Goal: Task Accomplishment & Management: Use online tool/utility

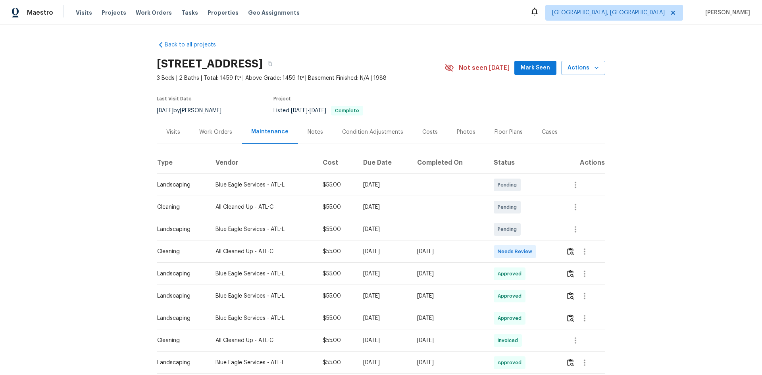
scroll to position [40, 0]
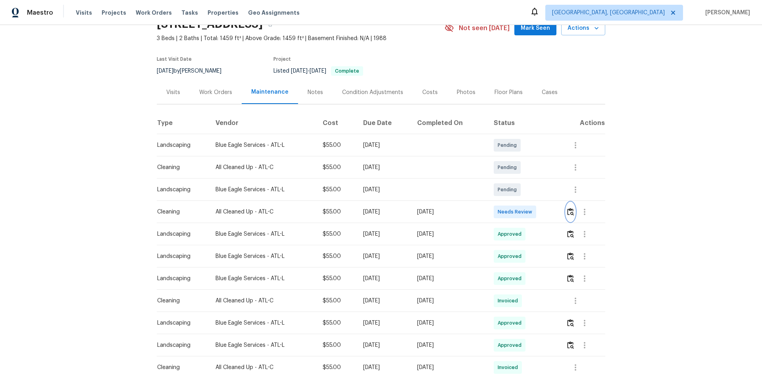
click at [566, 208] on button "button" at bounding box center [570, 212] width 9 height 19
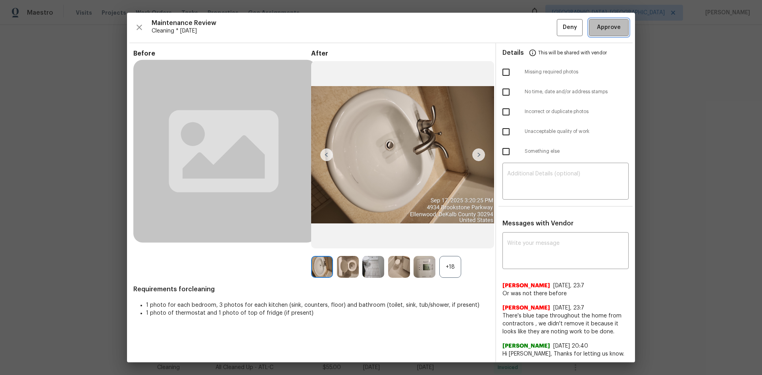
click at [597, 28] on span "Approve" at bounding box center [609, 28] width 24 height 10
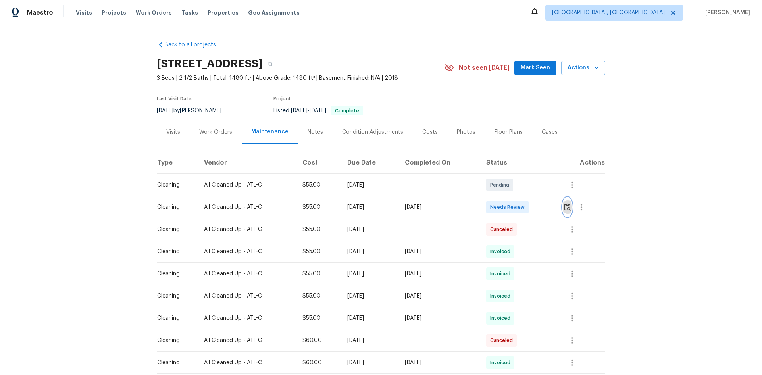
click at [542, 206] on button "button" at bounding box center [567, 207] width 9 height 19
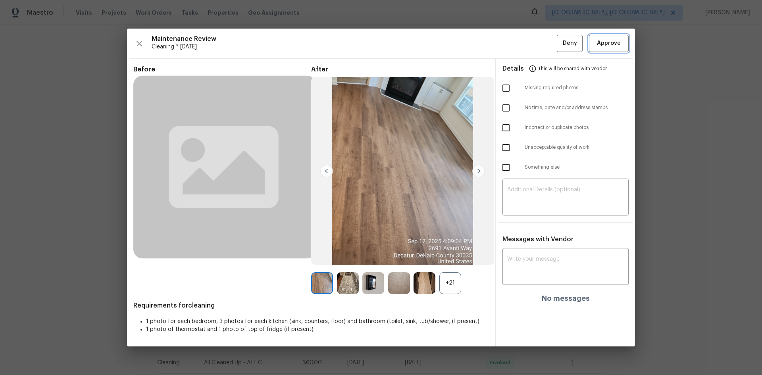
click at [542, 47] on span "Approve" at bounding box center [609, 44] width 24 height 10
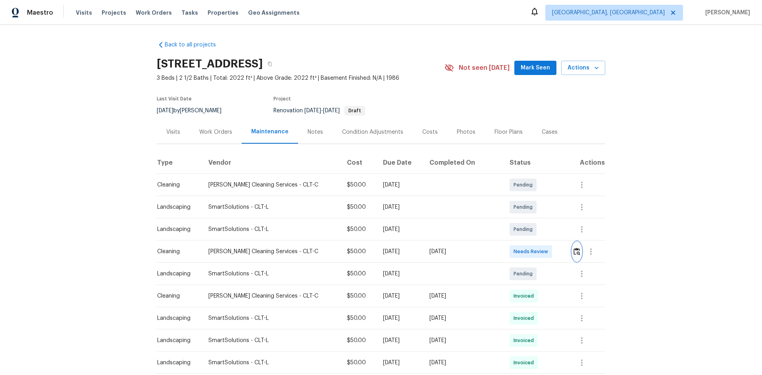
click at [542, 251] on img "button" at bounding box center [577, 252] width 7 height 8
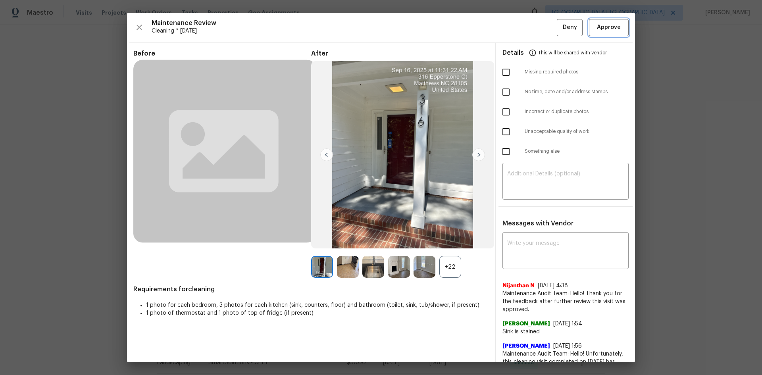
click at [542, 31] on span "Approve" at bounding box center [609, 28] width 24 height 10
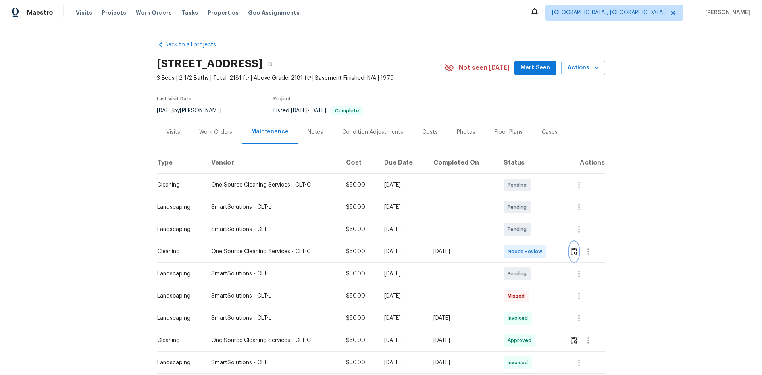
click at [542, 251] on img "button" at bounding box center [574, 252] width 7 height 8
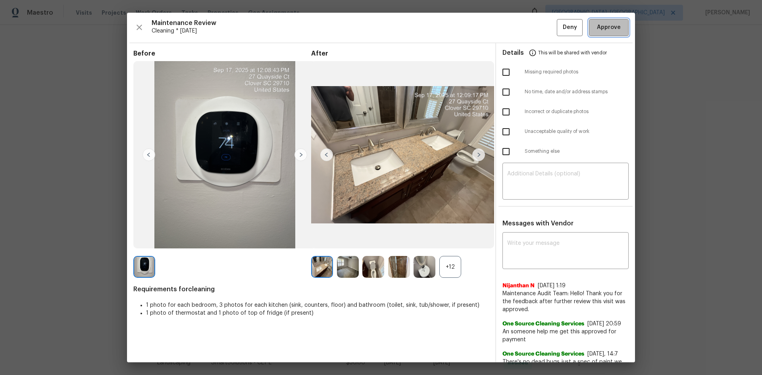
click at [542, 31] on span "Approve" at bounding box center [609, 28] width 24 height 10
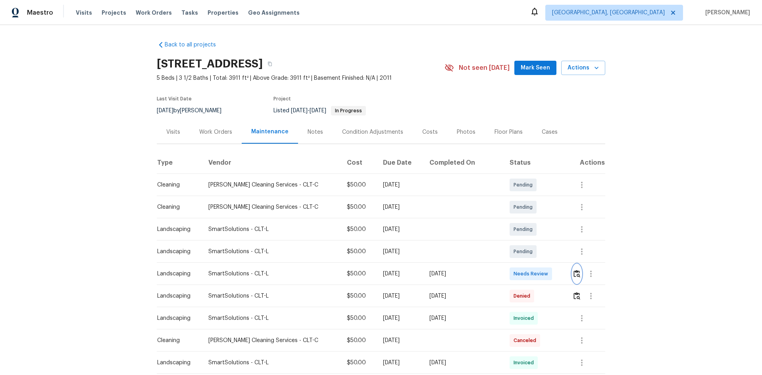
click at [542, 251] on img "button" at bounding box center [577, 274] width 7 height 8
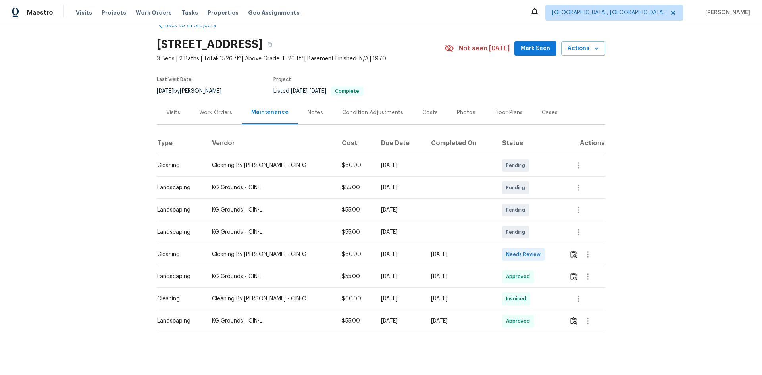
scroll to position [30, 0]
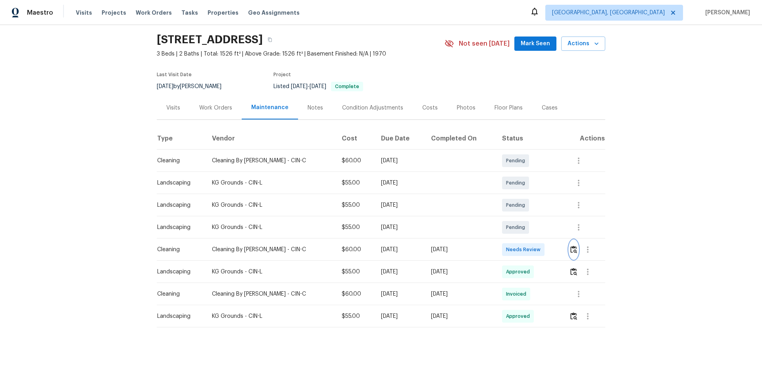
click at [542, 246] on img "button" at bounding box center [574, 250] width 7 height 8
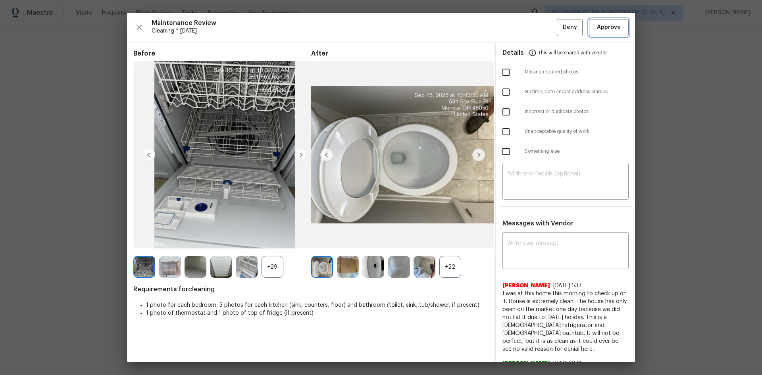
click at [542, 25] on span "Approve" at bounding box center [609, 28] width 24 height 10
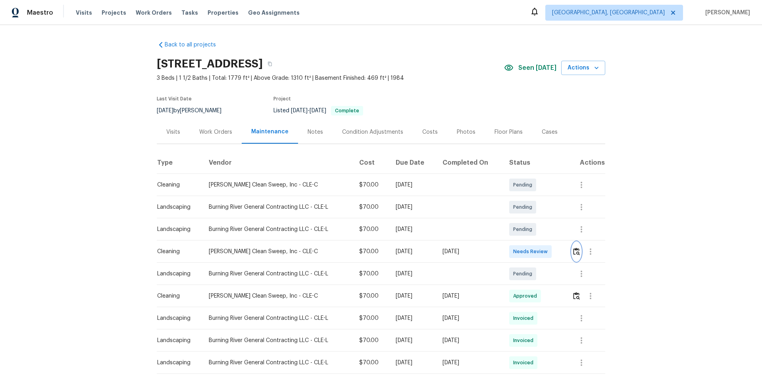
click at [542, 250] on img "button" at bounding box center [576, 252] width 7 height 8
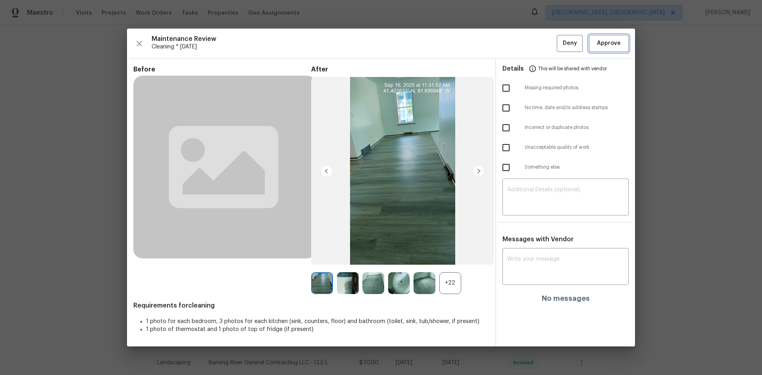
click at [542, 52] on button "Approve" at bounding box center [609, 43] width 40 height 17
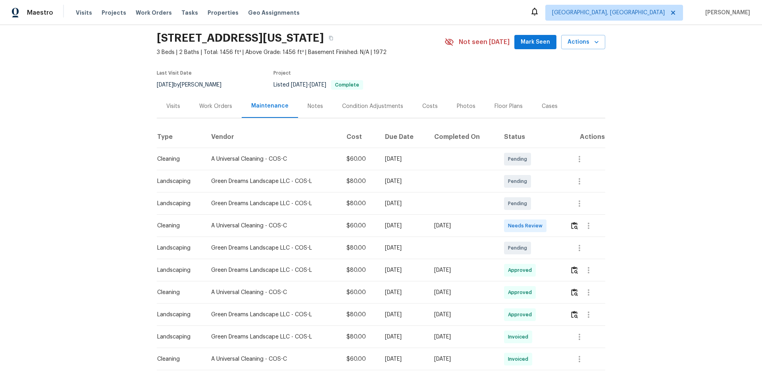
scroll to position [40, 0]
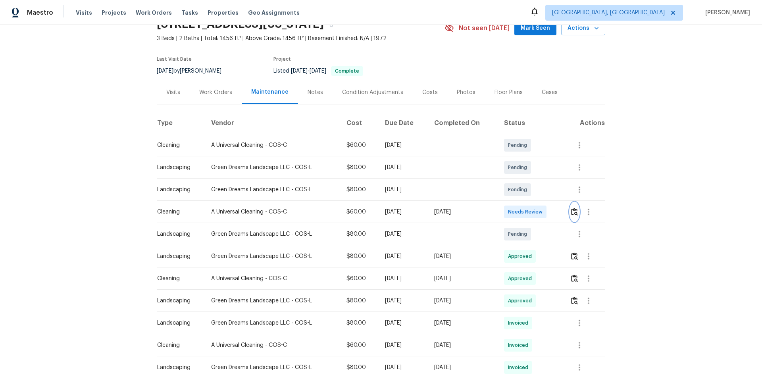
click at [542, 222] on button "button" at bounding box center [574, 212] width 9 height 19
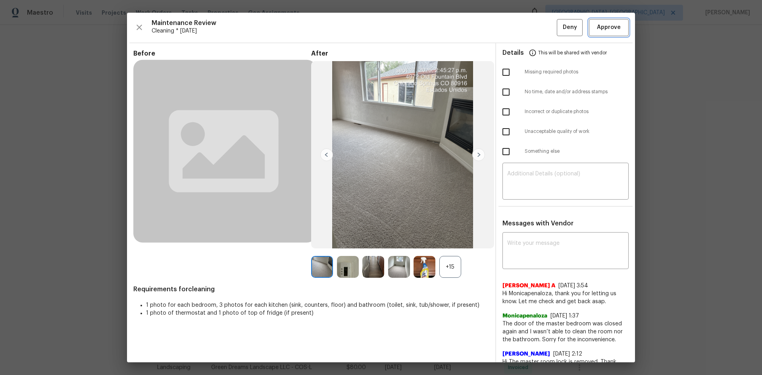
click at [542, 33] on button "Approve" at bounding box center [609, 27] width 40 height 17
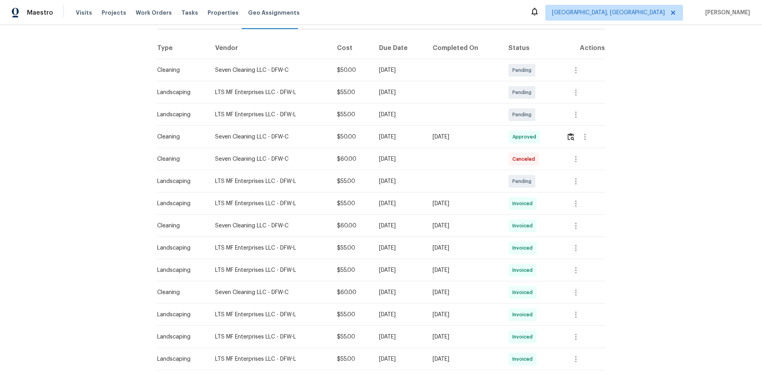
scroll to position [94, 0]
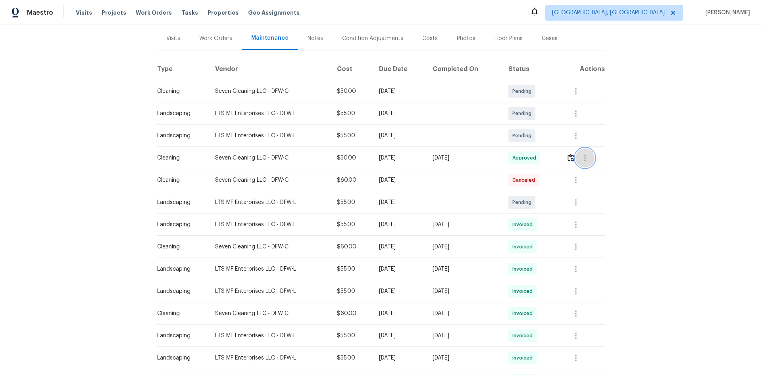
click at [542, 156] on icon "button" at bounding box center [586, 158] width 10 height 10
click at [542, 176] on li "View details" at bounding box center [603, 170] width 56 height 13
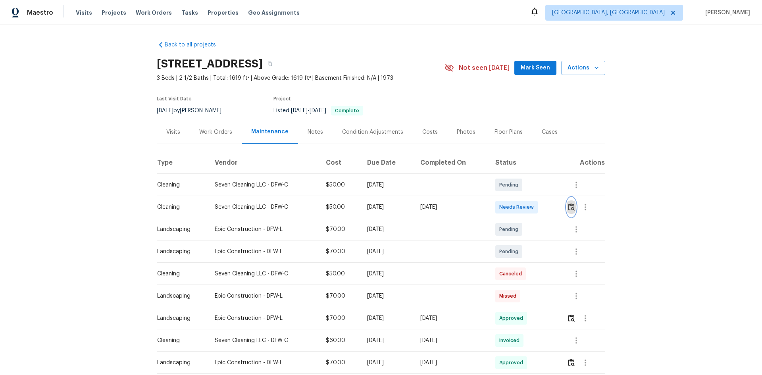
click at [542, 201] on button "button" at bounding box center [571, 207] width 9 height 19
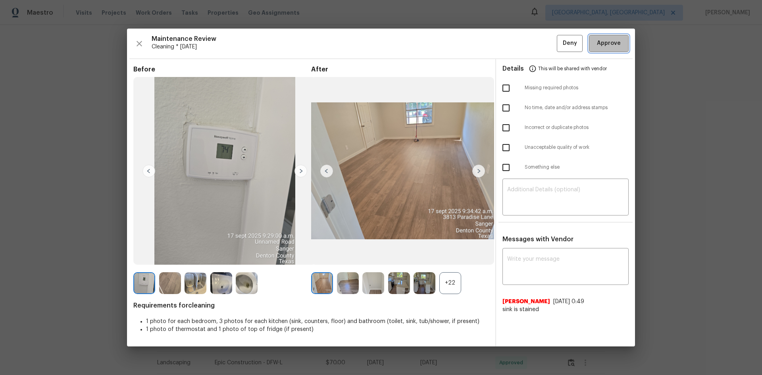
click at [542, 42] on span "Approve" at bounding box center [609, 44] width 24 height 10
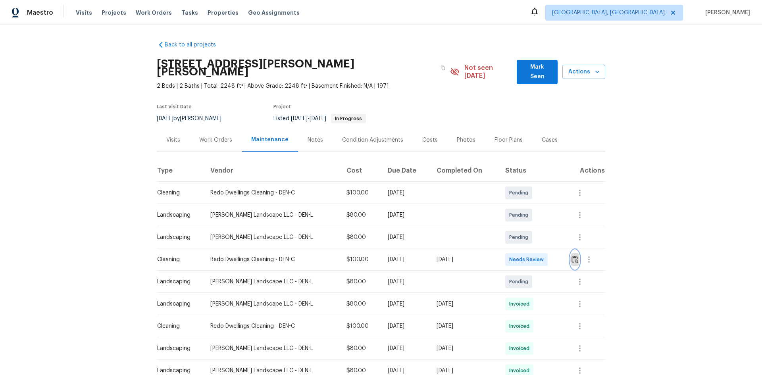
click at [542, 251] on button "button" at bounding box center [575, 259] width 9 height 19
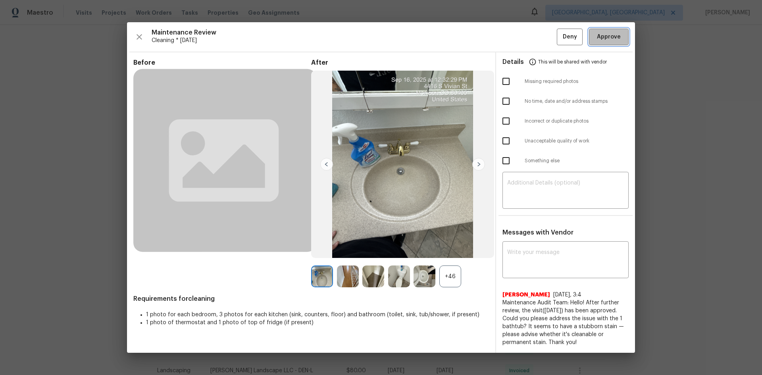
click at [542, 34] on span "Approve" at bounding box center [609, 37] width 24 height 10
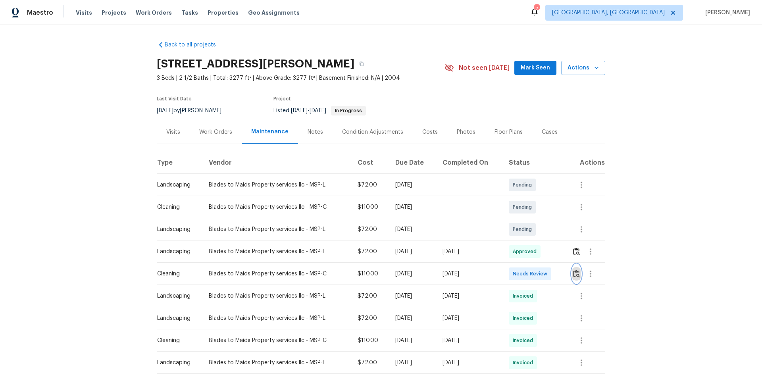
click at [542, 251] on img "button" at bounding box center [576, 274] width 7 height 8
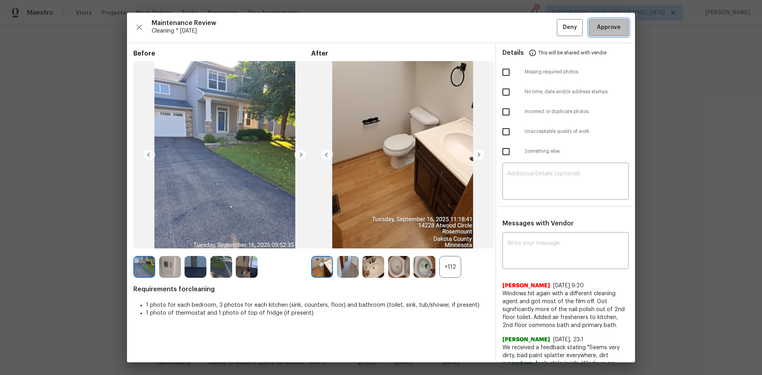
click at [542, 27] on span "Approve" at bounding box center [609, 28] width 27 height 10
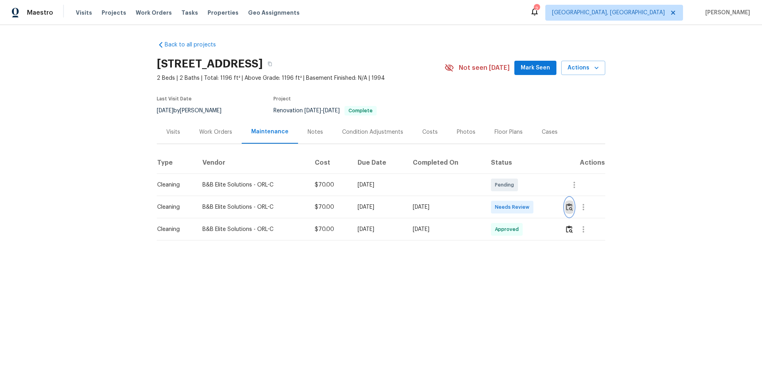
click at [542, 208] on img "button" at bounding box center [569, 207] width 7 height 8
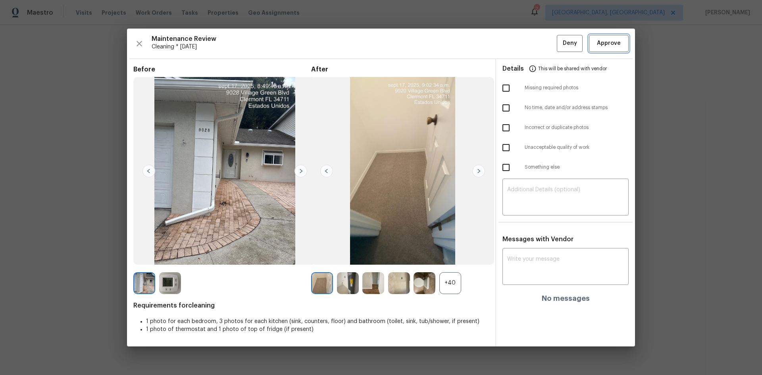
drag, startPoint x: 612, startPoint y: 36, endPoint x: 608, endPoint y: 46, distance: 10.9
click at [542, 39] on button "Approve" at bounding box center [609, 43] width 40 height 17
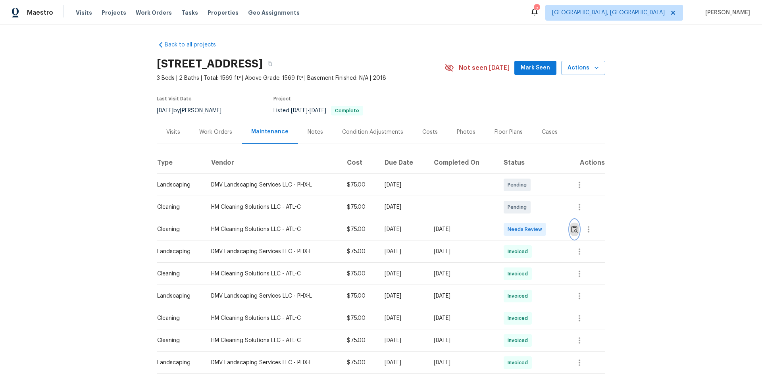
click at [542, 228] on img "button" at bounding box center [574, 230] width 7 height 8
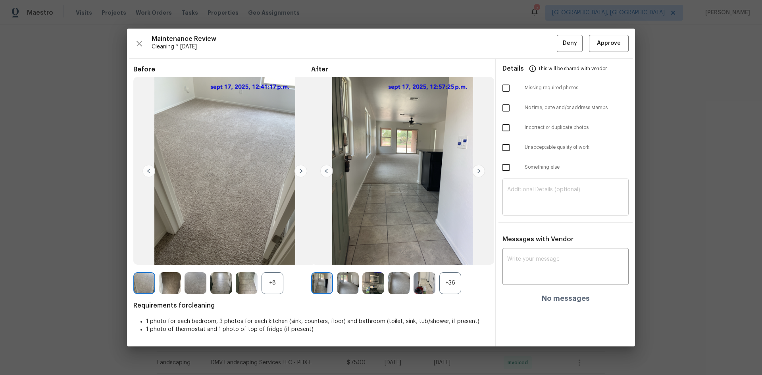
click at [541, 202] on textarea at bounding box center [565, 198] width 117 height 22
paste textarea "Maintenance Audit Team: Hello! Unfortunately this Cleaning visit completed on 0…"
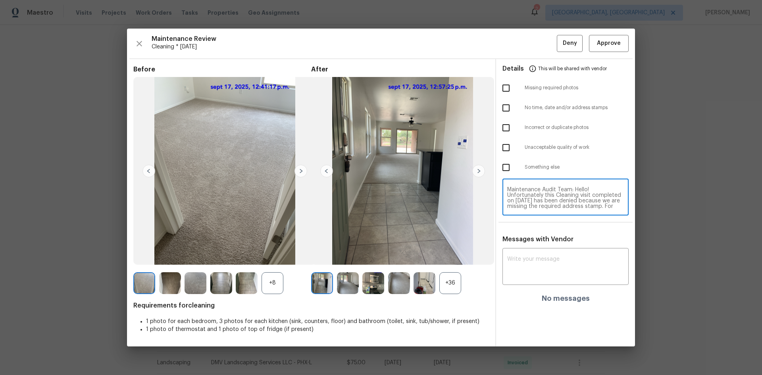
scroll to position [44, 0]
type textarea "Maintenance Audit Team: Hello! Unfortunately this Cleaning visit completed on 0…"
click at [542, 251] on div "x ​" at bounding box center [566, 267] width 126 height 35
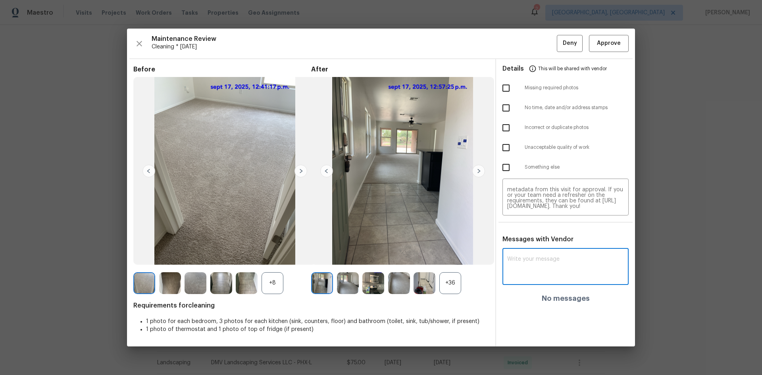
paste textarea "Maintenance Audit Team: Hello! Unfortunately this Cleaning visit completed on 0…"
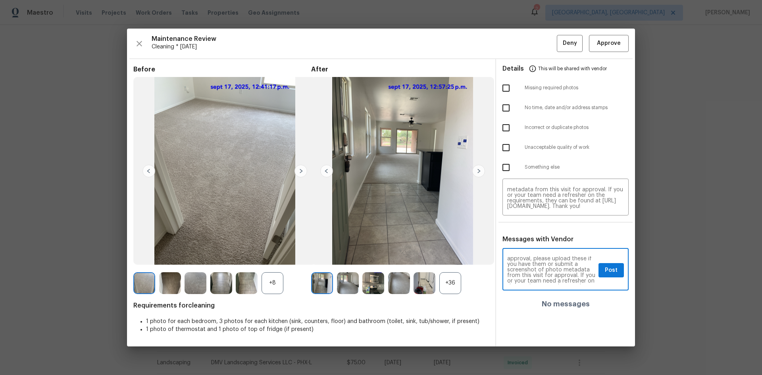
scroll to position [32, 0]
type textarea "Maintenance Audit Team: Hello! Unfortunately this Cleaning visit completed on 0…"
click at [542, 251] on span "Post" at bounding box center [611, 271] width 13 height 10
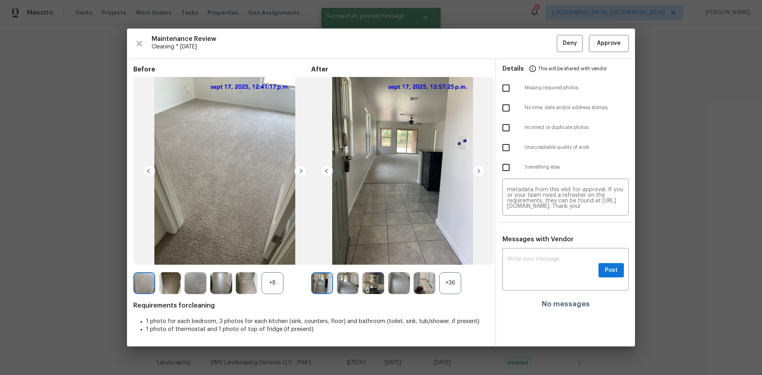
click at [505, 106] on ul "Details This will be shared with vendor Missing required photos No time, date a…" at bounding box center [565, 120] width 139 height 122
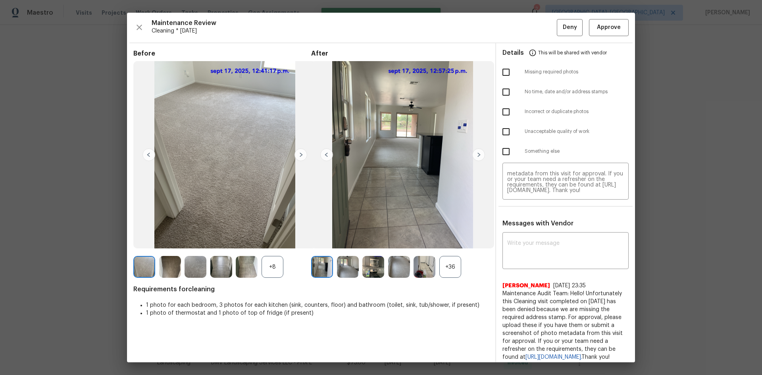
click at [503, 95] on input "checkbox" at bounding box center [506, 92] width 17 height 17
checkbox input "true"
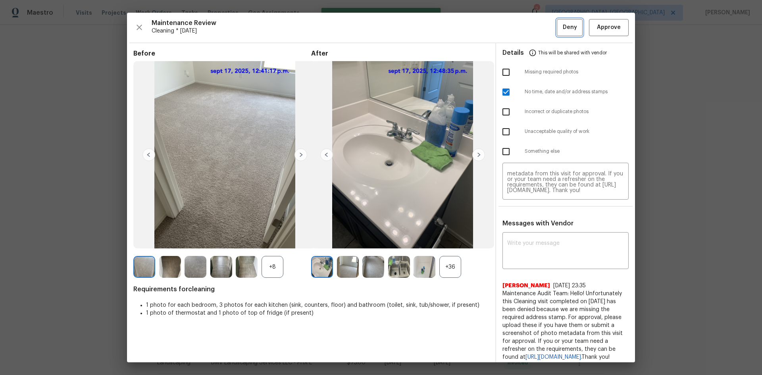
click at [542, 26] on span "Deny" at bounding box center [570, 28] width 14 height 10
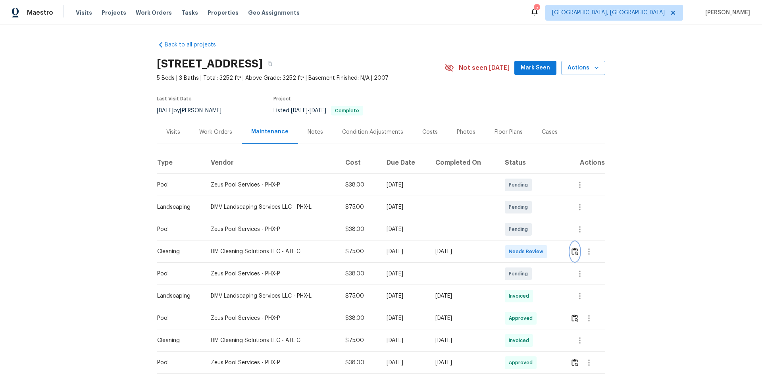
click at [542, 251] on img "button" at bounding box center [575, 252] width 7 height 8
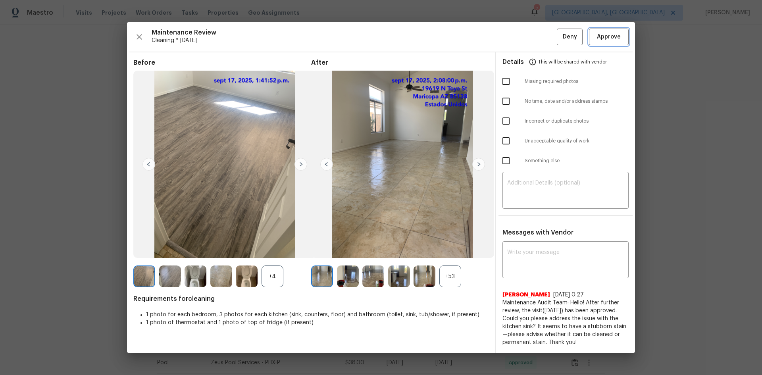
click at [542, 37] on span "Approve" at bounding box center [609, 37] width 24 height 10
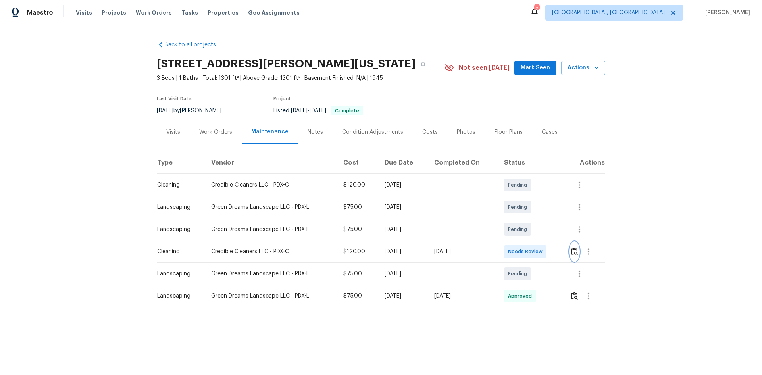
click at [542, 251] on button "button" at bounding box center [574, 251] width 9 height 19
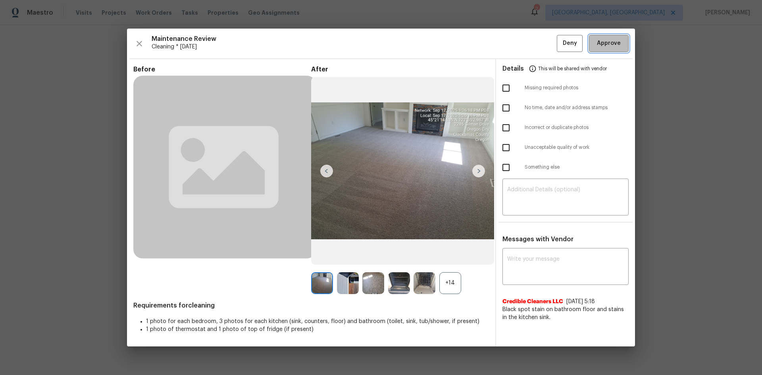
click at [542, 46] on span "Approve" at bounding box center [609, 44] width 24 height 10
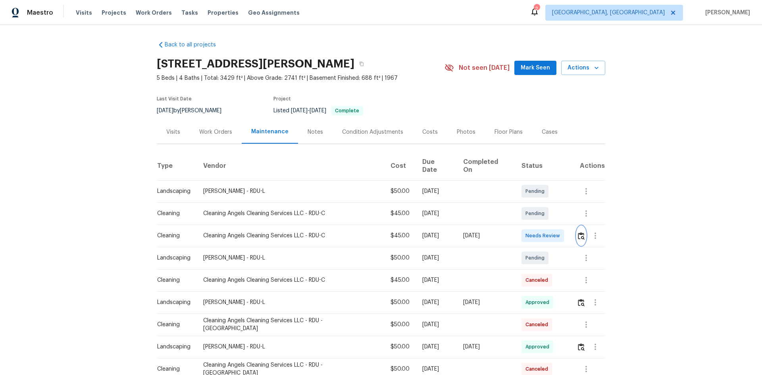
click at [542, 232] on img "button" at bounding box center [581, 236] width 7 height 8
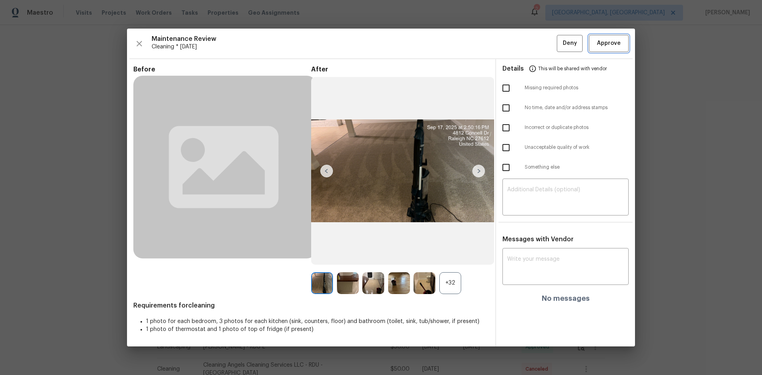
click at [542, 44] on span "Approve" at bounding box center [609, 44] width 24 height 10
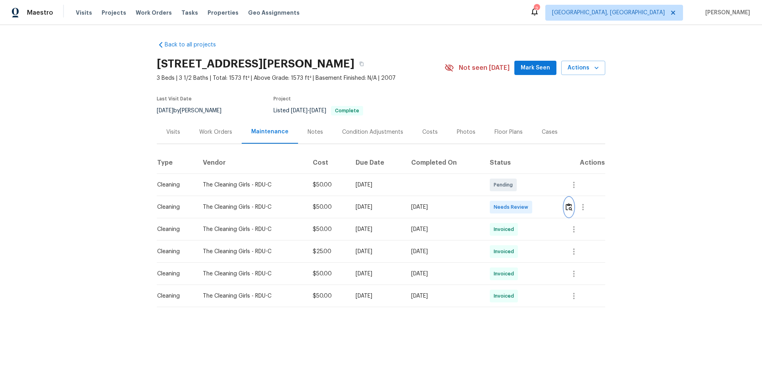
click at [542, 210] on img "button" at bounding box center [569, 207] width 7 height 8
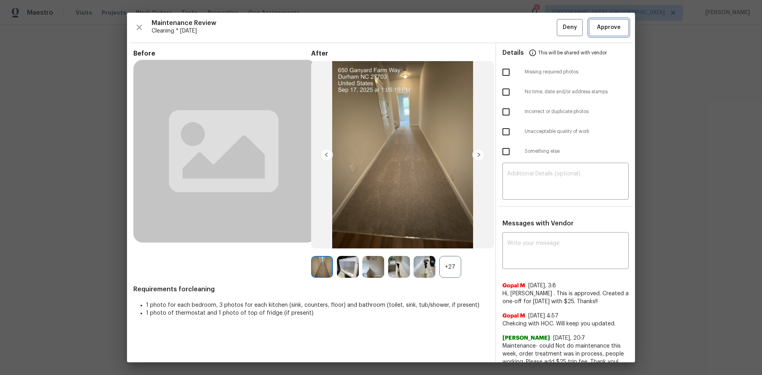
click at [542, 28] on span "Approve" at bounding box center [609, 28] width 24 height 10
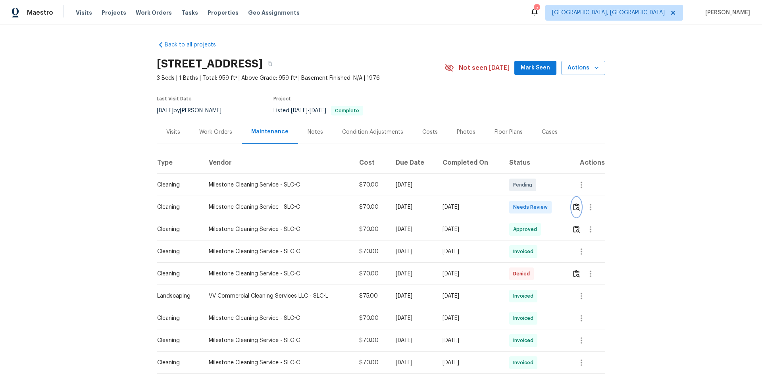
click at [542, 206] on img "button" at bounding box center [576, 207] width 7 height 8
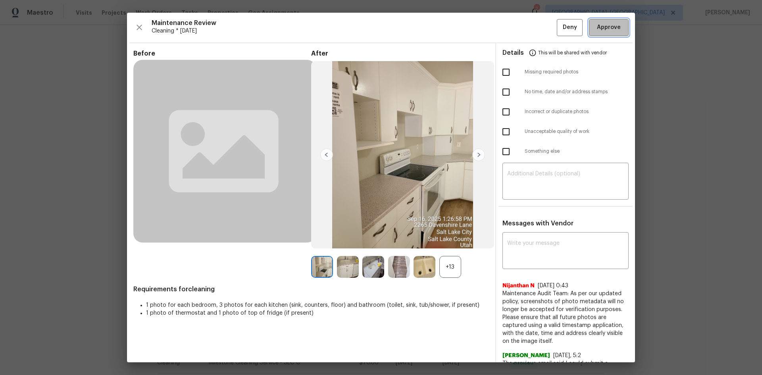
click at [542, 19] on button "Approve" at bounding box center [609, 27] width 40 height 17
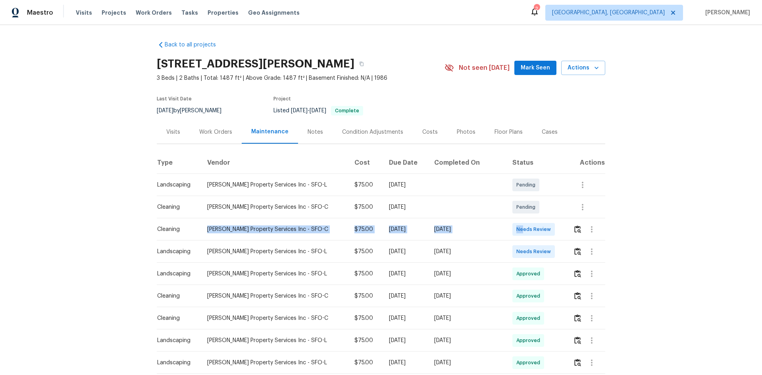
drag, startPoint x: 176, startPoint y: 230, endPoint x: 519, endPoint y: 226, distance: 342.7
click at [519, 226] on tr "Cleaning Lopez Property Services Inc - SFO-C $75.00 Tue, Sep 16 2025 Wed, Sep 1…" at bounding box center [381, 229] width 449 height 22
click at [542, 225] on button "button" at bounding box center [577, 229] width 9 height 19
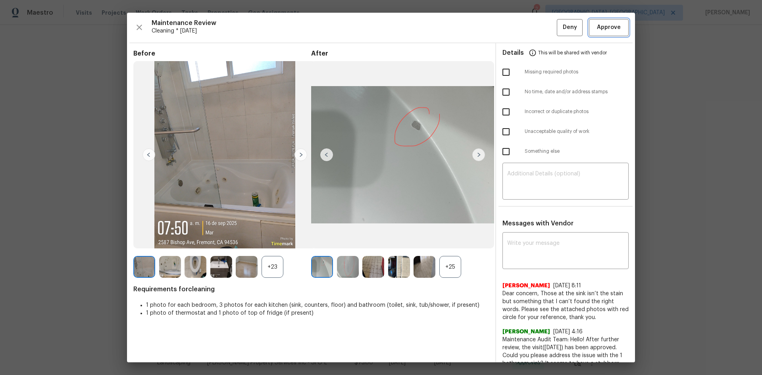
click at [542, 30] on span "Approve" at bounding box center [609, 28] width 24 height 10
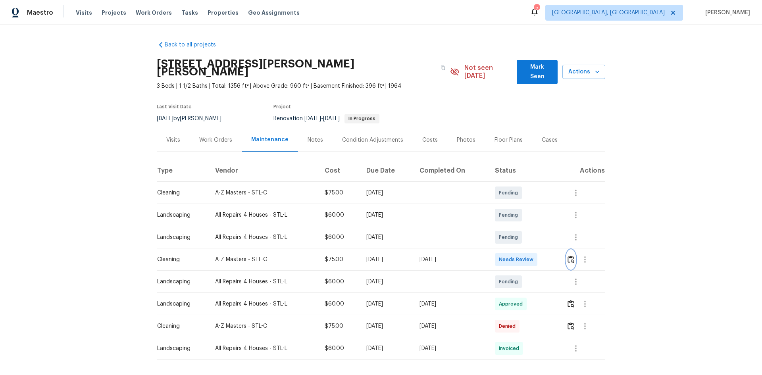
click at [542, 251] on button "button" at bounding box center [571, 259] width 9 height 19
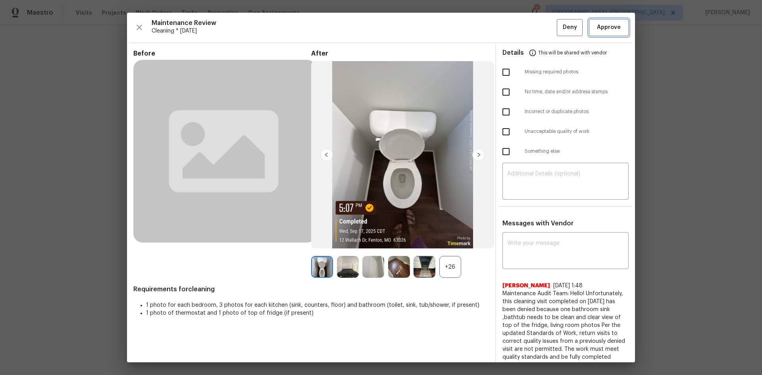
click at [542, 28] on span "Approve" at bounding box center [609, 28] width 24 height 10
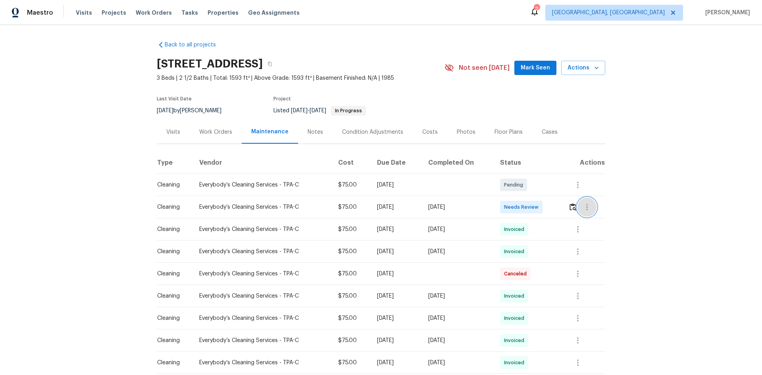
click at [542, 203] on button "button" at bounding box center [587, 207] width 19 height 19
click at [542, 210] on div at bounding box center [381, 187] width 762 height 375
click at [542, 206] on img "button" at bounding box center [573, 207] width 7 height 8
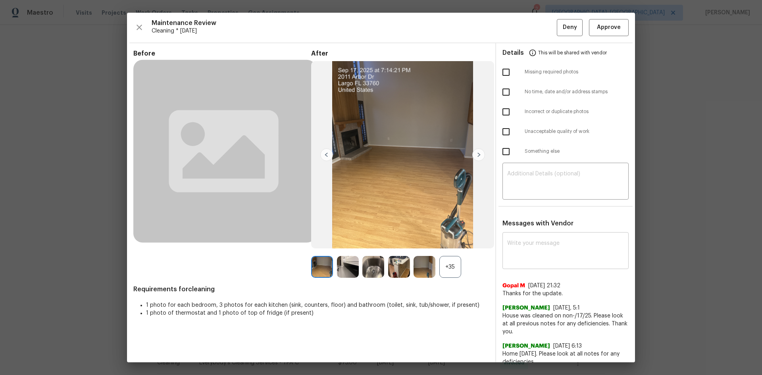
click at [532, 251] on textarea at bounding box center [565, 252] width 117 height 22
paste textarea "Maintenance Audit Team: Hello! Unfortunately, this cleaning visit completed on …"
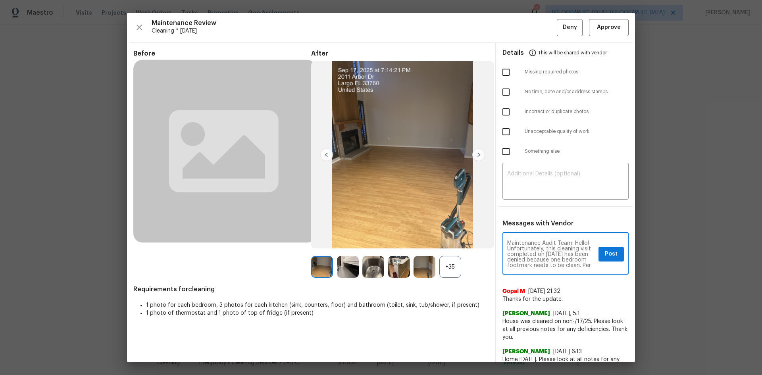
scroll to position [106, 0]
type textarea "Maintenance Audit Team: Hello! Unfortunately, this cleaning visit completed on …"
click at [541, 191] on textarea at bounding box center [565, 182] width 117 height 22
paste textarea "Maintenance Audit Team: Hello! Unfortunately, this cleaning visit completed on …"
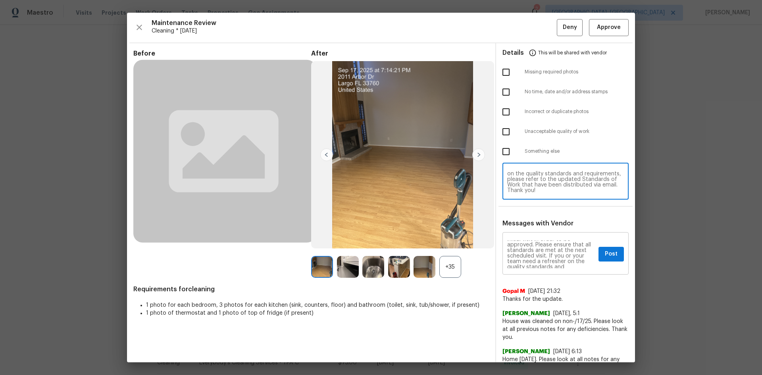
scroll to position [0, 0]
type textarea "Maintenance Audit Team: Hello! Unfortunately, this cleaning visit completed on …"
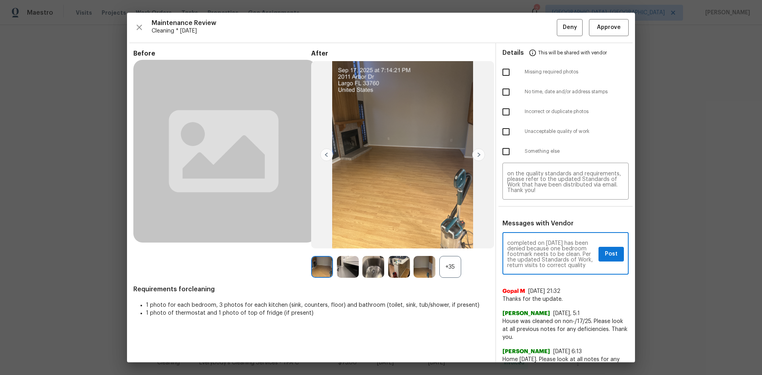
scroll to position [16, 0]
click at [536, 251] on textarea "Maintenance Audit Team: Hello! Unfortunately, this cleaning visit completed on …" at bounding box center [551, 255] width 88 height 28
type textarea "Maintenance Audit Team: Hello! Unfortunately, this cleaning visit completed on …"
click at [542, 251] on button "Post" at bounding box center [611, 254] width 25 height 15
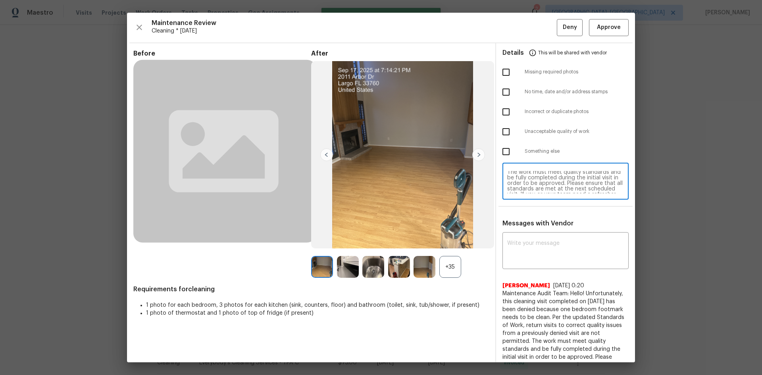
scroll to position [25, 0]
click at [510, 172] on textarea "Maintenance Audit Team: Hello! Unfortunately, this cleaning visit completed on …" at bounding box center [565, 182] width 117 height 22
type textarea "Maintenance Audit Team: Hello! Unfortunately, this cleaning visit completed on …"
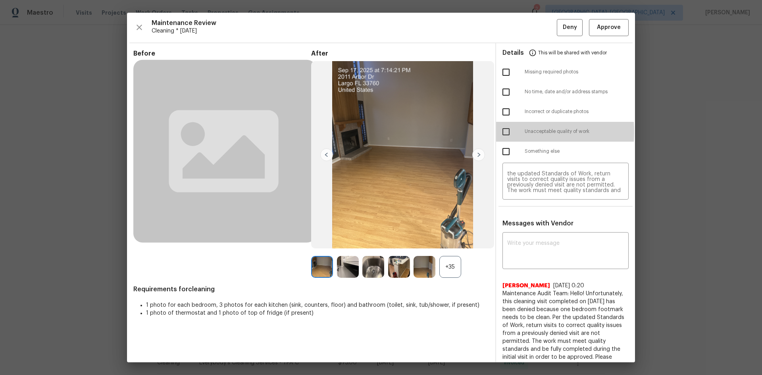
drag, startPoint x: 505, startPoint y: 132, endPoint x: 513, endPoint y: 110, distance: 23.7
click at [505, 132] on input "checkbox" at bounding box center [506, 131] width 17 height 17
checkbox input "true"
click at [542, 29] on span "Deny" at bounding box center [570, 28] width 14 height 10
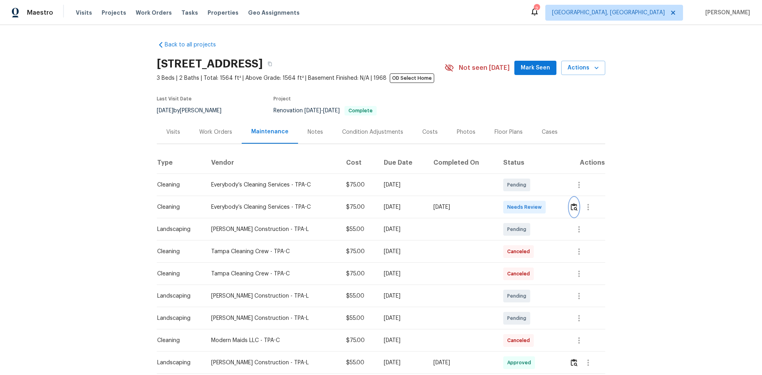
click at [542, 208] on img "button" at bounding box center [574, 207] width 7 height 8
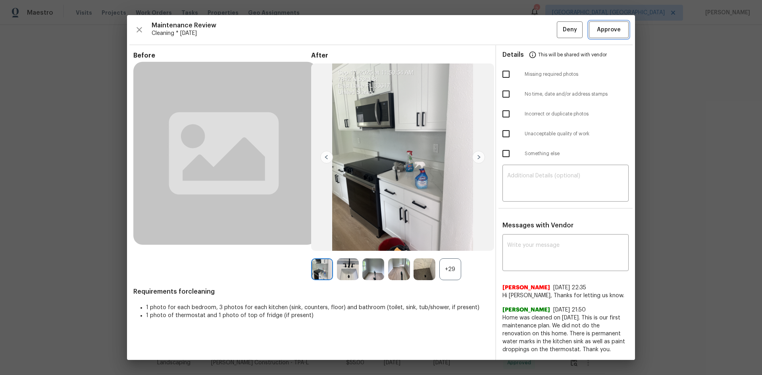
click at [542, 31] on span "Approve" at bounding box center [609, 30] width 24 height 10
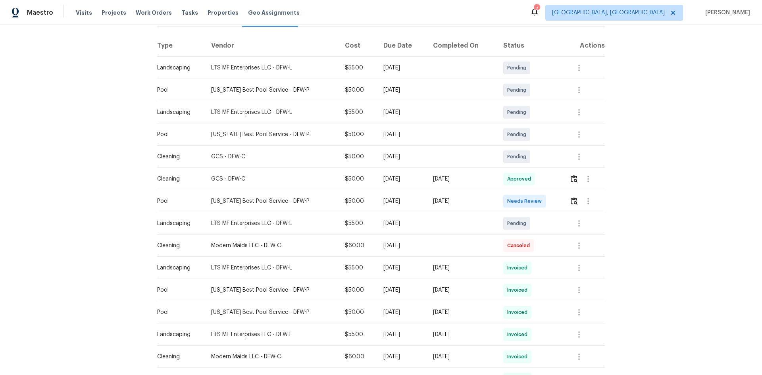
scroll to position [119, 0]
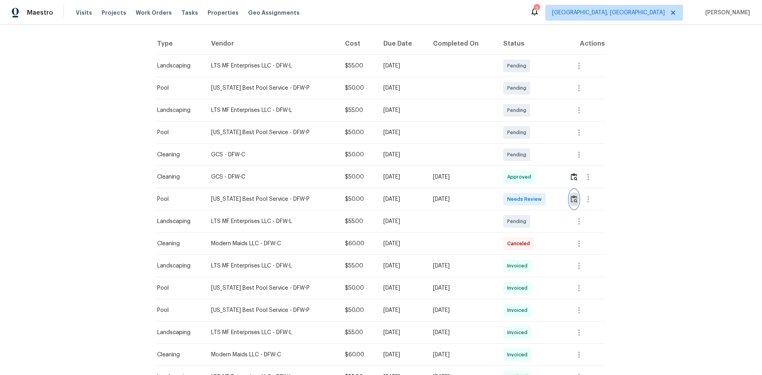
click at [542, 196] on button "button" at bounding box center [574, 199] width 9 height 19
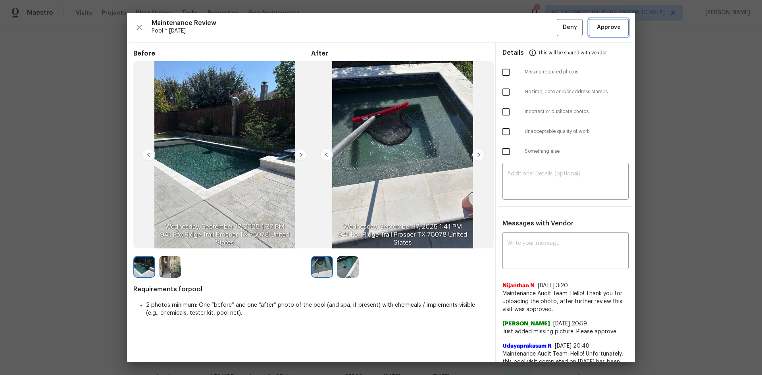
click at [542, 21] on button "Approve" at bounding box center [609, 27] width 40 height 17
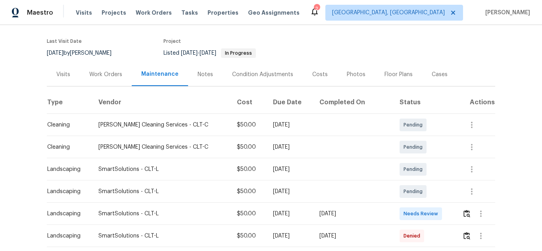
scroll to position [119, 0]
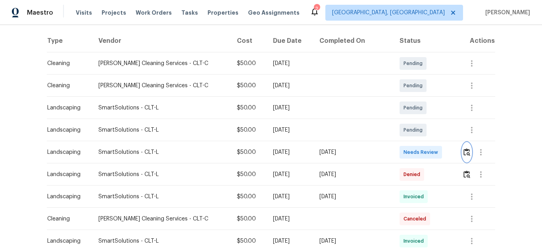
click at [463, 149] on button "button" at bounding box center [467, 152] width 9 height 19
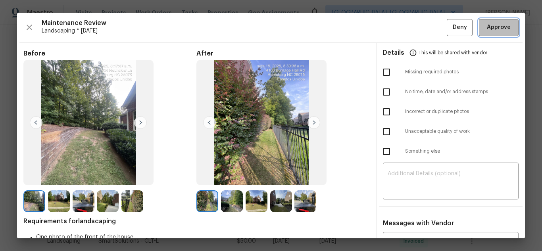
click at [479, 23] on button "Approve" at bounding box center [499, 27] width 40 height 17
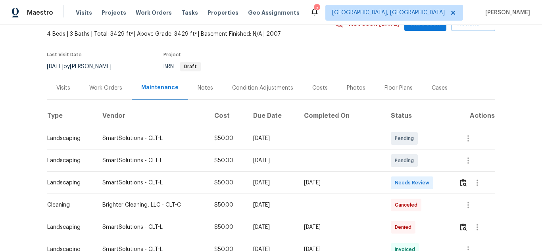
scroll to position [159, 0]
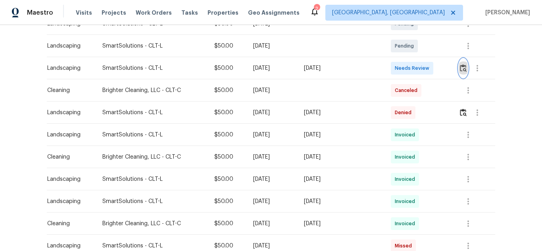
click at [460, 66] on img "button" at bounding box center [463, 68] width 7 height 8
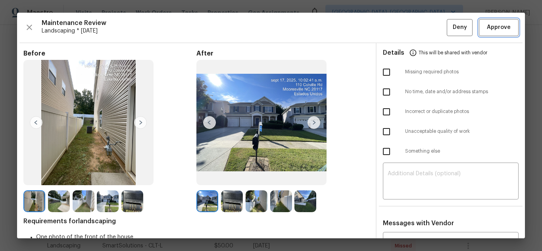
click at [487, 24] on span "Approve" at bounding box center [499, 28] width 24 height 10
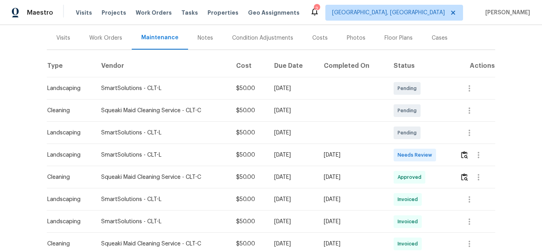
scroll to position [119, 0]
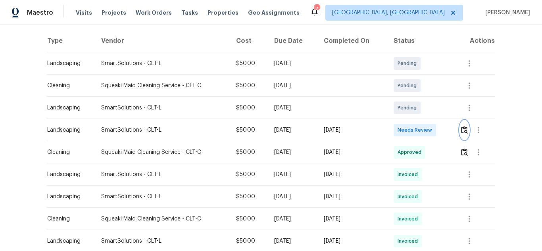
click at [462, 127] on img "button" at bounding box center [464, 130] width 7 height 8
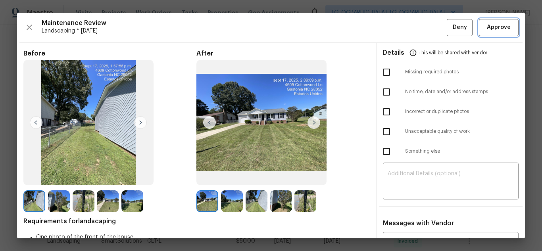
click at [494, 25] on span "Approve" at bounding box center [499, 28] width 24 height 10
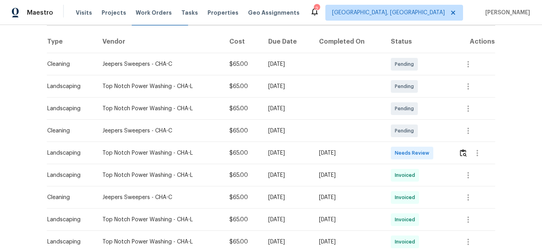
scroll to position [119, 0]
click at [460, 156] on img "button" at bounding box center [463, 153] width 7 height 8
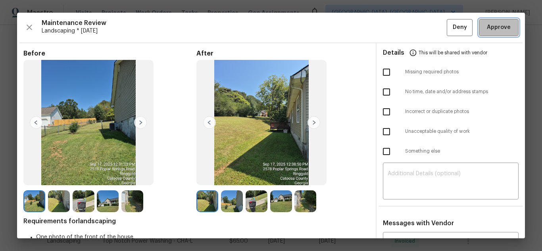
click at [504, 27] on span "Approve" at bounding box center [499, 28] width 24 height 10
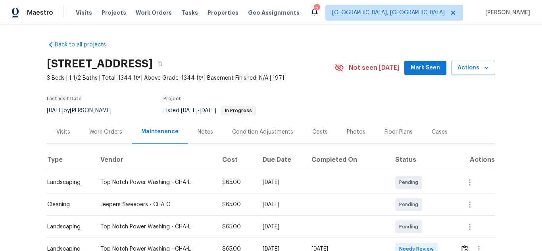
scroll to position [119, 0]
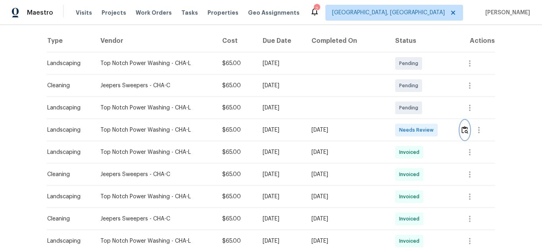
click at [462, 132] on img "button" at bounding box center [465, 130] width 7 height 8
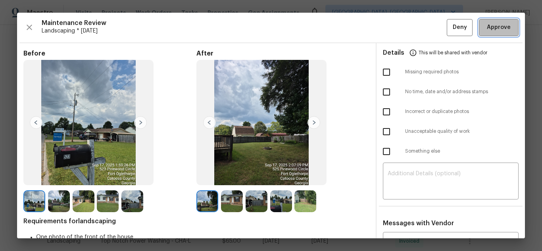
drag, startPoint x: 484, startPoint y: 32, endPoint x: 435, endPoint y: 22, distance: 50.2
click at [486, 32] on span "Approve" at bounding box center [499, 28] width 27 height 10
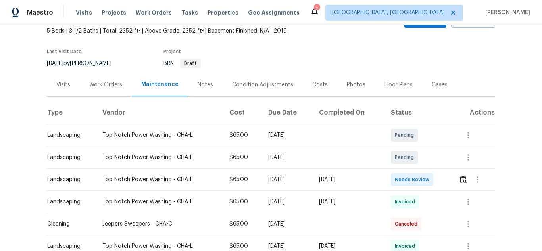
scroll to position [119, 0]
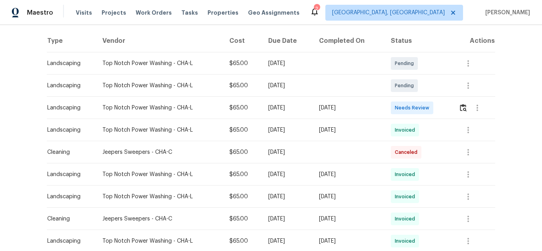
click at [459, 103] on div at bounding box center [477, 107] width 36 height 19
click at [461, 111] on img "button" at bounding box center [463, 108] width 7 height 8
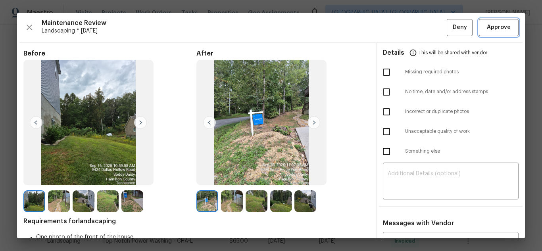
click at [488, 28] on span "Approve" at bounding box center [499, 28] width 24 height 10
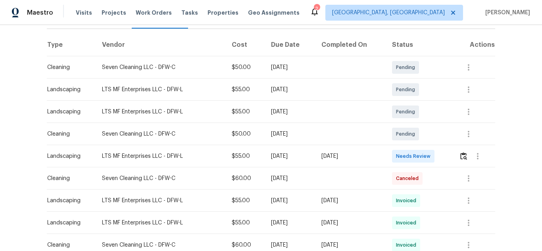
scroll to position [119, 0]
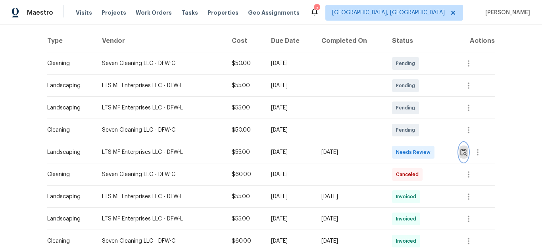
click at [466, 152] on img "button" at bounding box center [464, 153] width 7 height 8
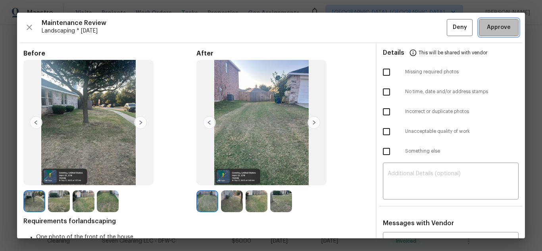
click at [506, 29] on span "Approve" at bounding box center [499, 28] width 27 height 10
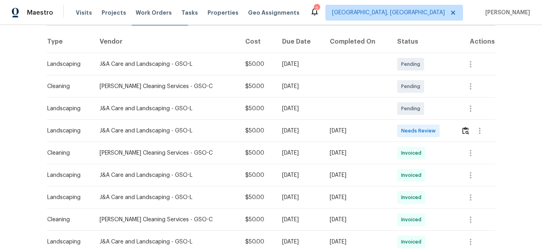
scroll to position [119, 0]
click at [463, 126] on img "button" at bounding box center [466, 130] width 7 height 8
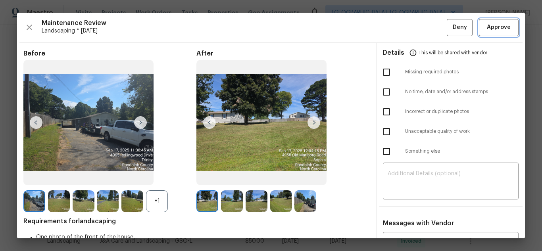
click at [488, 31] on span "Approve" at bounding box center [499, 28] width 24 height 10
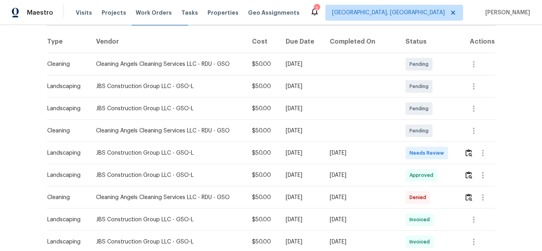
scroll to position [119, 0]
click at [466, 154] on img "button" at bounding box center [469, 153] width 7 height 8
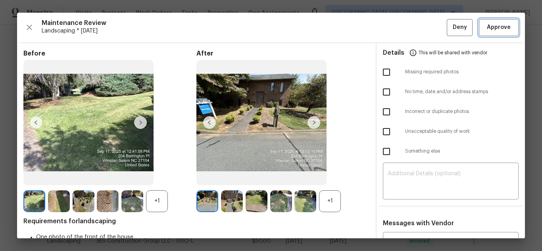
drag, startPoint x: 475, startPoint y: 21, endPoint x: 464, endPoint y: 22, distance: 11.1
click at [479, 21] on button "Approve" at bounding box center [499, 27] width 40 height 17
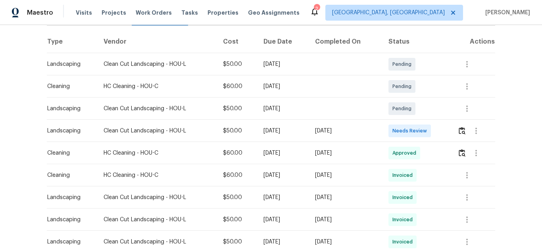
scroll to position [119, 0]
click at [458, 131] on button "button" at bounding box center [462, 130] width 9 height 19
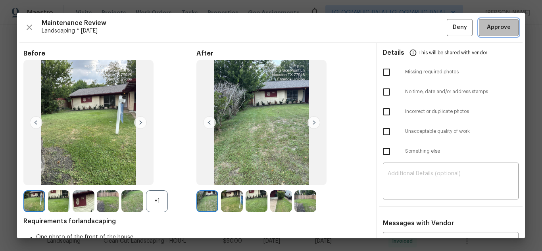
click at [505, 31] on span "Approve" at bounding box center [499, 28] width 27 height 10
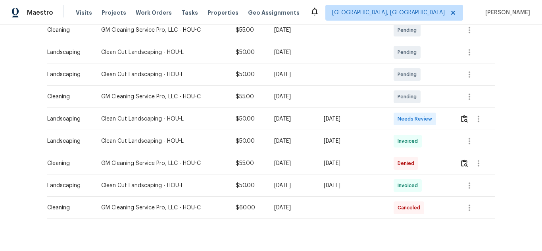
scroll to position [159, 0]
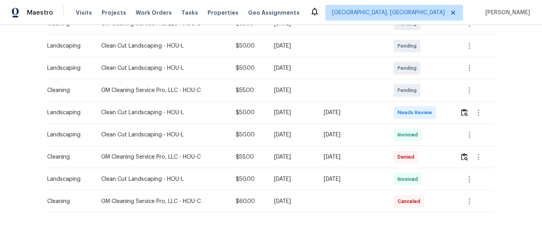
drag, startPoint x: 459, startPoint y: 110, endPoint x: 465, endPoint y: 110, distance: 6.8
click at [465, 110] on td at bounding box center [475, 113] width 42 height 22
click at [461, 109] on img "button" at bounding box center [464, 113] width 7 height 8
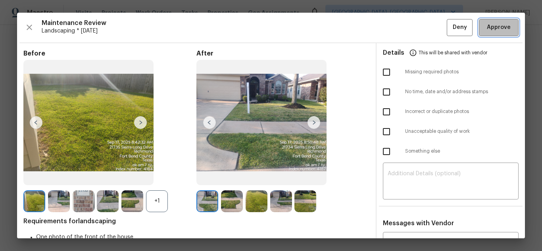
click at [494, 27] on span "Approve" at bounding box center [499, 28] width 24 height 10
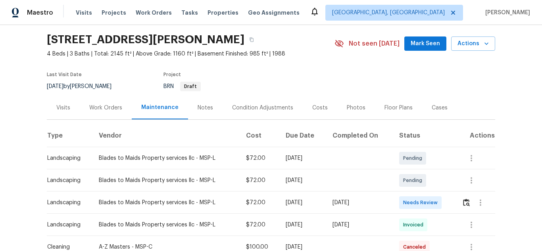
scroll to position [119, 0]
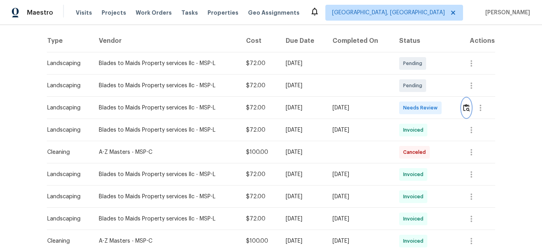
click at [465, 109] on img "button" at bounding box center [466, 108] width 7 height 8
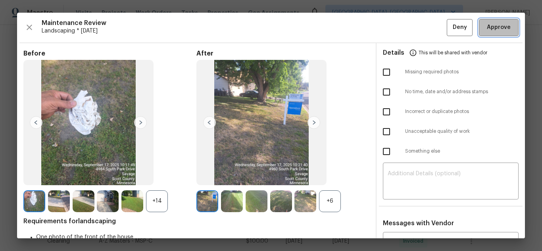
click at [494, 23] on span "Approve" at bounding box center [499, 28] width 24 height 10
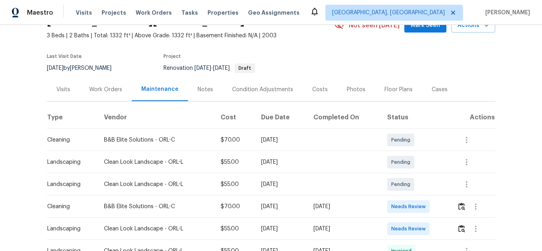
scroll to position [119, 0]
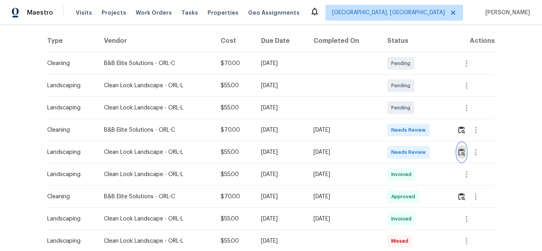
click at [462, 152] on img "button" at bounding box center [462, 153] width 7 height 8
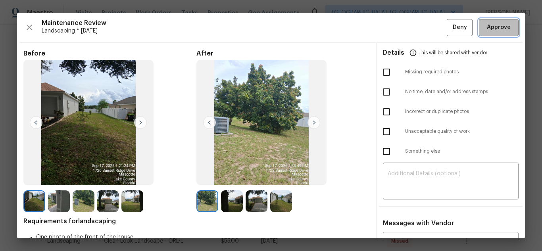
click at [488, 28] on span "Approve" at bounding box center [499, 28] width 24 height 10
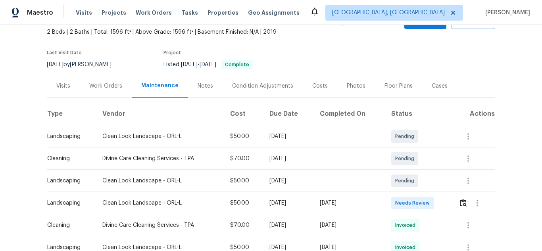
scroll to position [119, 0]
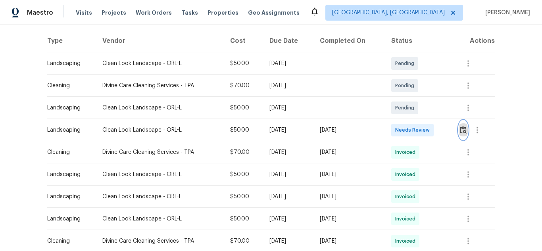
click at [459, 128] on button "button" at bounding box center [463, 130] width 9 height 19
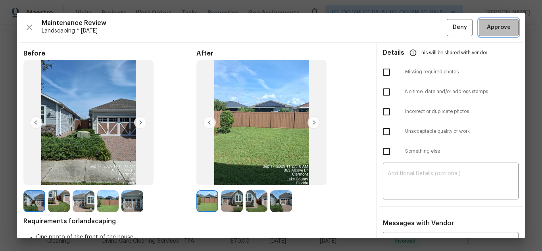
click at [507, 30] on button "Approve" at bounding box center [499, 27] width 40 height 17
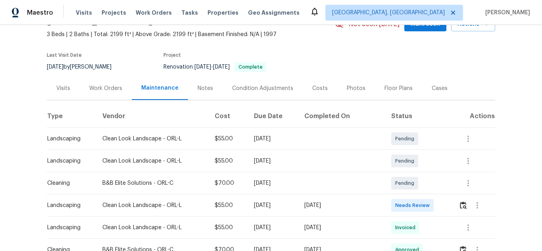
scroll to position [159, 0]
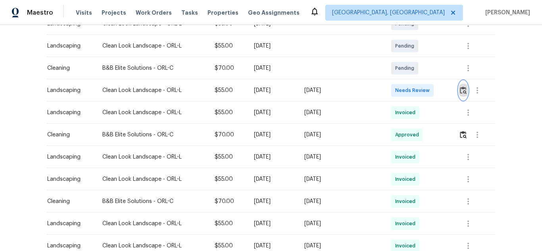
click at [461, 87] on img "button" at bounding box center [463, 91] width 7 height 8
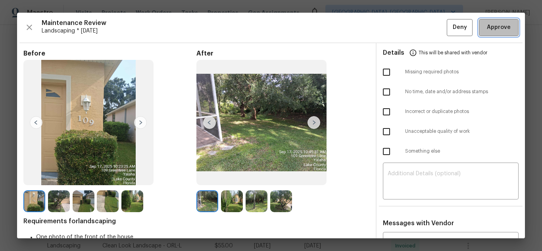
click at [496, 27] on span "Approve" at bounding box center [499, 28] width 24 height 10
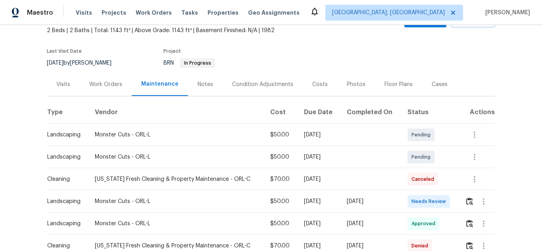
scroll to position [119, 0]
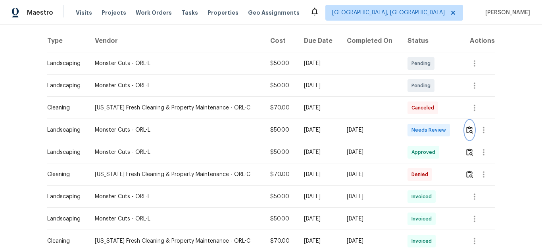
click at [467, 129] on img "button" at bounding box center [470, 130] width 7 height 8
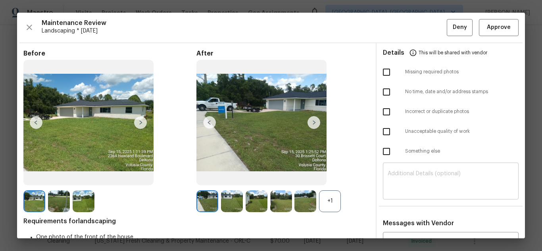
click at [412, 170] on div "​" at bounding box center [451, 182] width 136 height 35
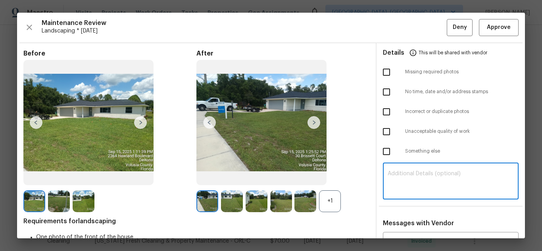
paste textarea "Maintenance Audit Team: Hello! Unfortunately, this Landscaping visit completed …"
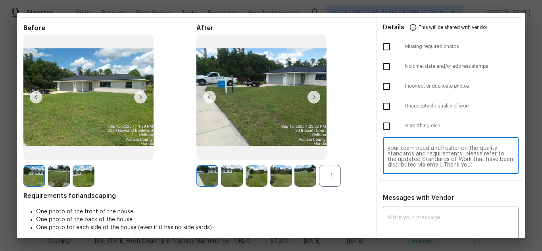
scroll to position [54, 0]
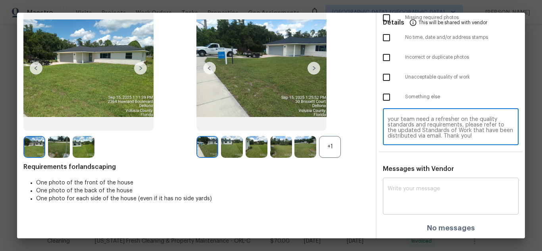
type textarea "Maintenance Audit Team: Hello! Unfortunately, this Landscaping visit completed …"
click at [413, 187] on textarea at bounding box center [451, 197] width 126 height 22
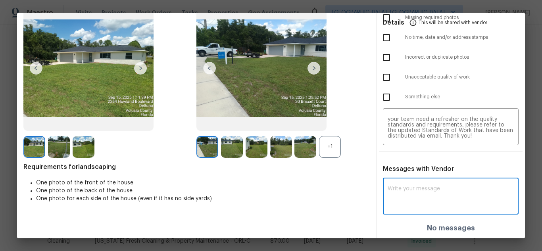
paste textarea "Maintenance Audit Team: Hello! Unfortunately, this Landscaping visit completed …"
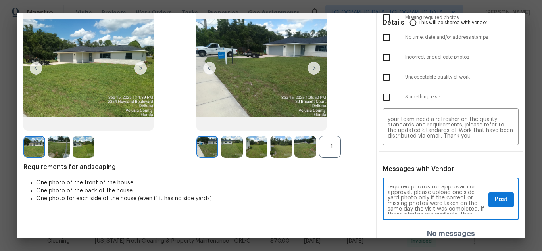
scroll to position [32, 0]
type textarea "Maintenance Audit Team: Hello! Unfortunately, this Landscaping visit completed …"
click at [495, 203] on span "Post" at bounding box center [501, 200] width 13 height 10
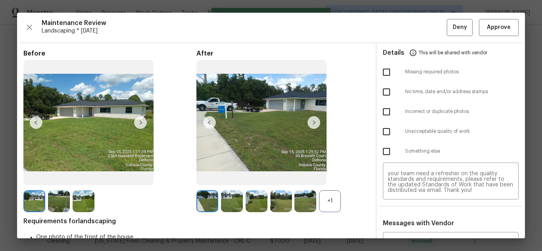
scroll to position [0, 0]
click at [387, 69] on input "checkbox" at bounding box center [386, 72] width 17 height 17
checkbox input "true"
click at [455, 20] on button "Deny" at bounding box center [460, 27] width 26 height 17
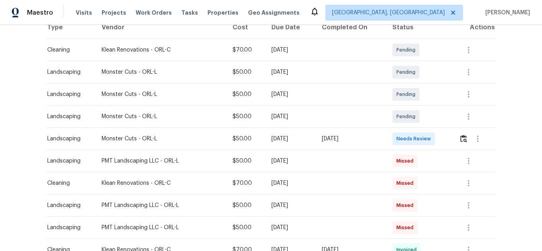
scroll to position [159, 0]
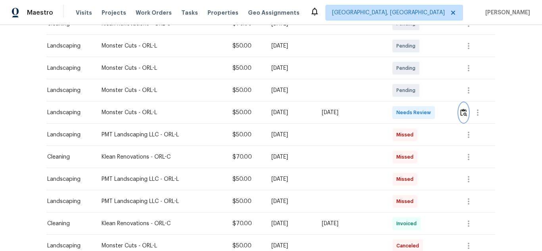
click at [461, 110] on img "button" at bounding box center [464, 113] width 7 height 8
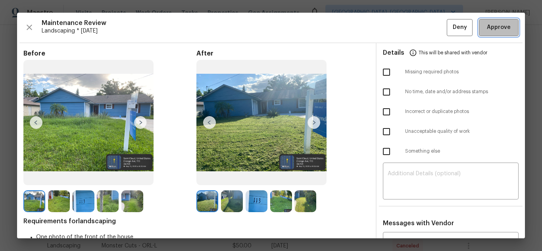
drag, startPoint x: 484, startPoint y: 26, endPoint x: 397, endPoint y: 2, distance: 89.9
click at [487, 27] on span "Approve" at bounding box center [499, 28] width 24 height 10
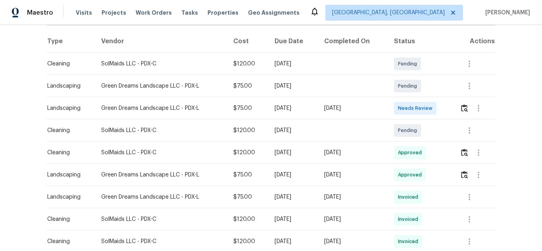
scroll to position [119, 0]
click at [463, 108] on img "button" at bounding box center [464, 108] width 7 height 8
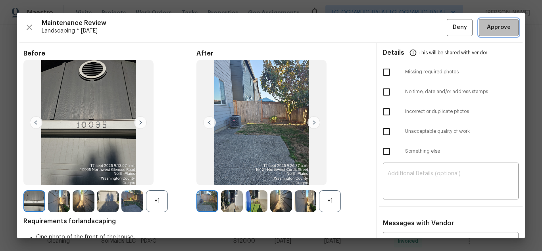
click at [490, 24] on span "Approve" at bounding box center [499, 28] width 24 height 10
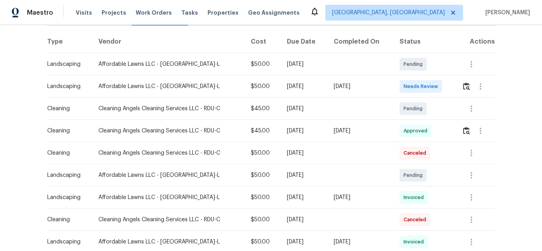
scroll to position [119, 0]
click at [463, 83] on img "button" at bounding box center [466, 86] width 7 height 8
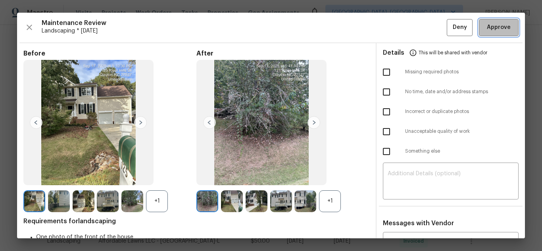
click at [484, 34] on button "Approve" at bounding box center [499, 27] width 40 height 17
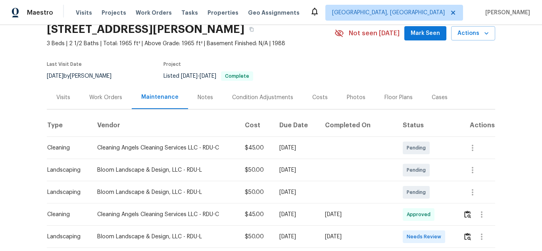
scroll to position [79, 0]
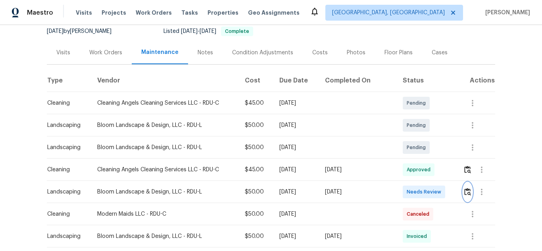
click at [465, 190] on img "button" at bounding box center [468, 192] width 7 height 8
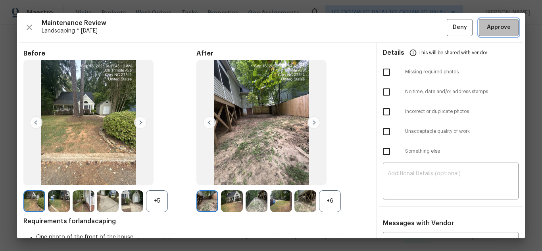
drag, startPoint x: 490, startPoint y: 27, endPoint x: 489, endPoint y: 31, distance: 4.5
click at [490, 28] on span "Approve" at bounding box center [499, 28] width 24 height 10
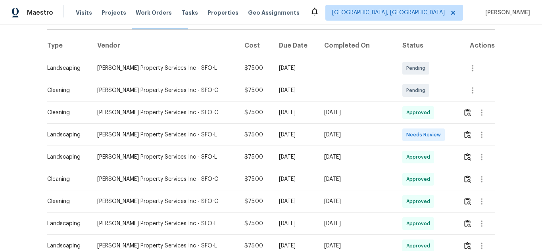
scroll to position [119, 0]
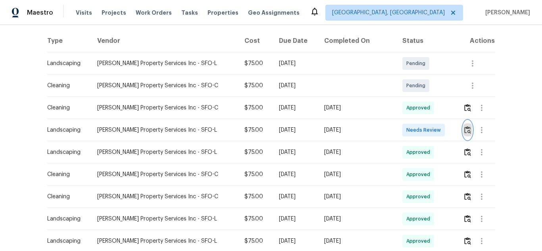
click at [465, 131] on img "button" at bounding box center [468, 130] width 7 height 8
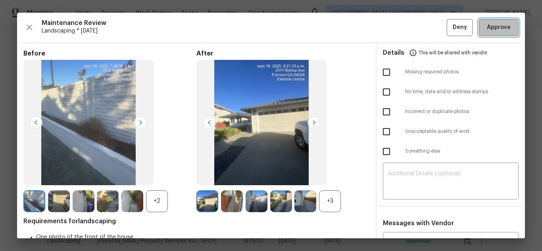
drag, startPoint x: 496, startPoint y: 24, endPoint x: 424, endPoint y: 3, distance: 75.7
click at [495, 24] on span "Approve" at bounding box center [499, 28] width 24 height 10
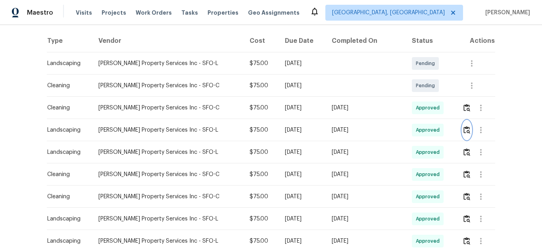
scroll to position [0, 0]
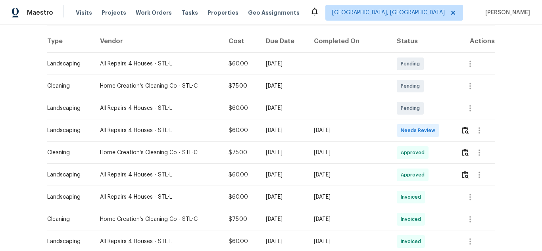
scroll to position [119, 0]
click at [466, 132] on img "button" at bounding box center [465, 130] width 7 height 8
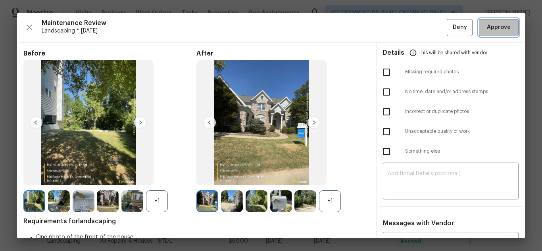
click at [506, 35] on button "Approve" at bounding box center [499, 27] width 40 height 17
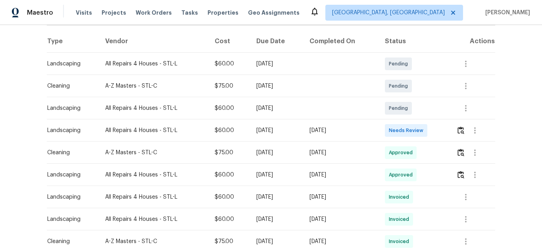
scroll to position [119, 0]
click at [458, 130] on img "button" at bounding box center [461, 130] width 7 height 8
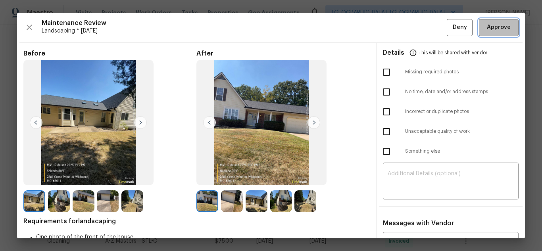
click at [495, 28] on span "Approve" at bounding box center [499, 28] width 24 height 10
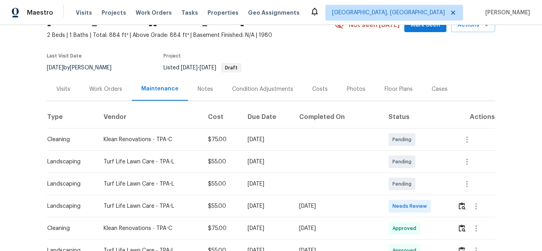
scroll to position [119, 0]
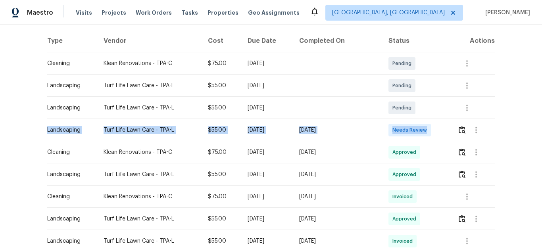
drag, startPoint x: 462, startPoint y: 118, endPoint x: 459, endPoint y: 125, distance: 7.3
click at [459, 126] on img "button" at bounding box center [462, 130] width 7 height 8
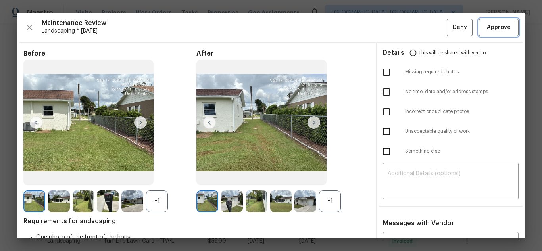
click at [487, 33] on button "Approve" at bounding box center [499, 27] width 40 height 17
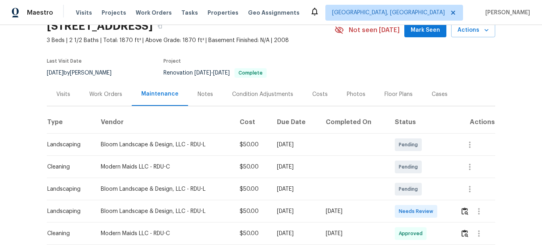
scroll to position [85, 0]
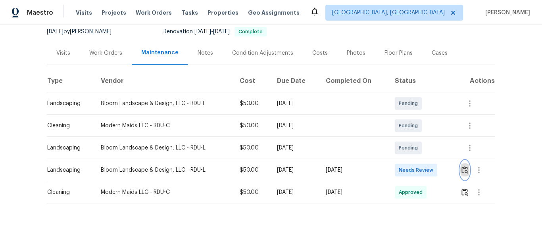
click at [467, 166] on img "button" at bounding box center [465, 170] width 7 height 8
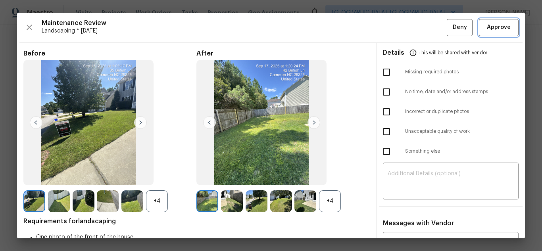
click at [494, 32] on span "Approve" at bounding box center [499, 28] width 24 height 10
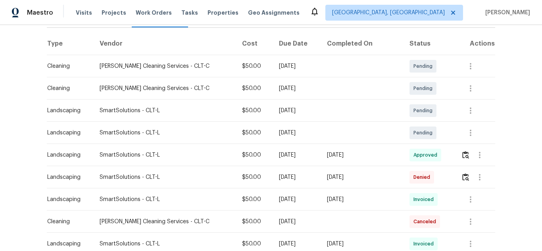
scroll to position [119, 0]
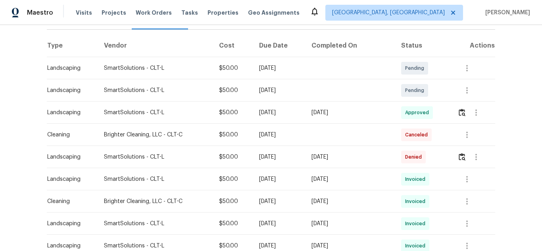
scroll to position [119, 0]
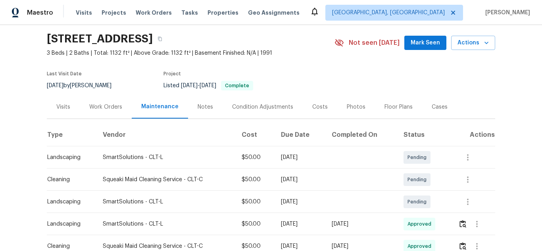
scroll to position [119, 0]
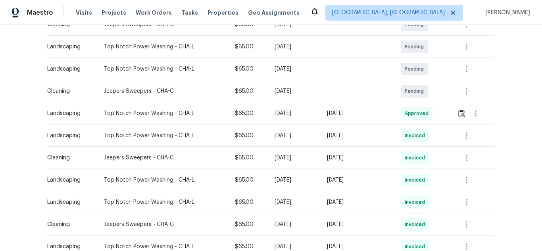
scroll to position [159, 0]
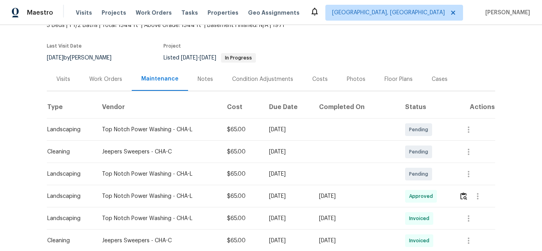
scroll to position [119, 0]
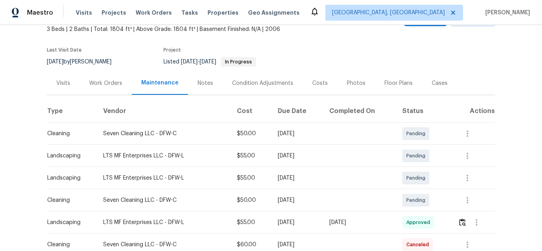
scroll to position [159, 0]
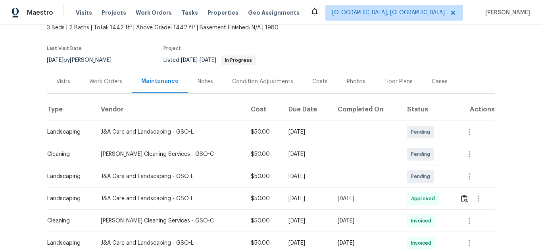
scroll to position [159, 0]
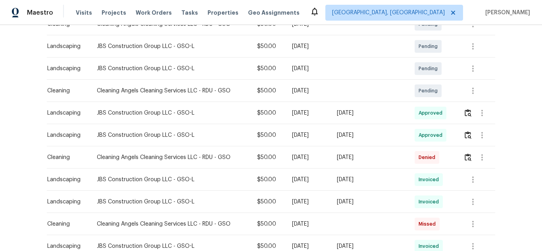
scroll to position [159, 0]
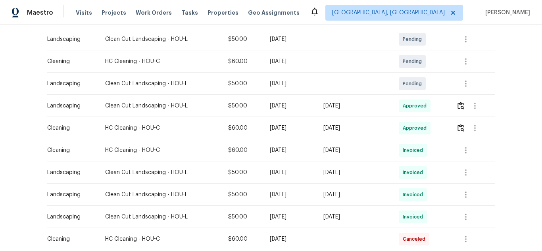
scroll to position [159, 0]
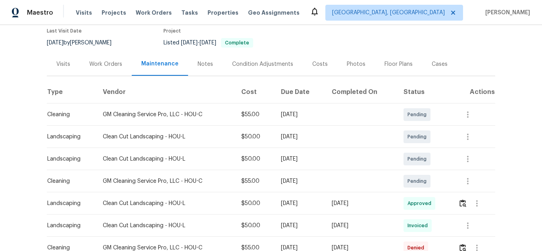
scroll to position [174, 0]
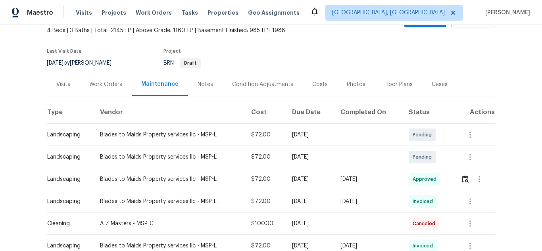
scroll to position [159, 0]
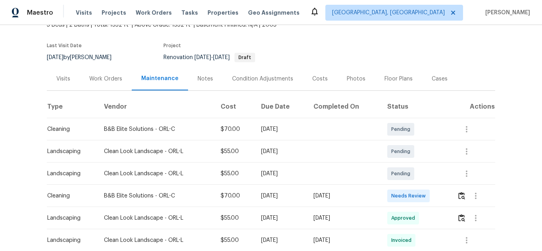
scroll to position [159, 0]
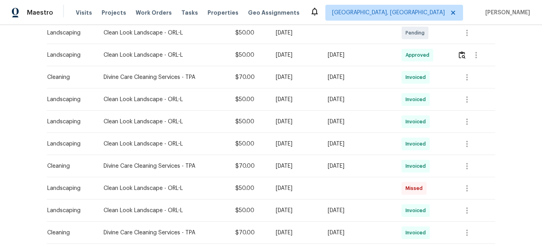
scroll to position [122, 0]
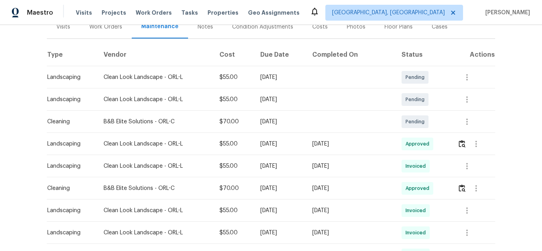
scroll to position [119, 0]
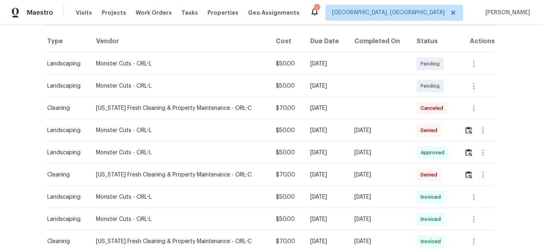
scroll to position [119, 0]
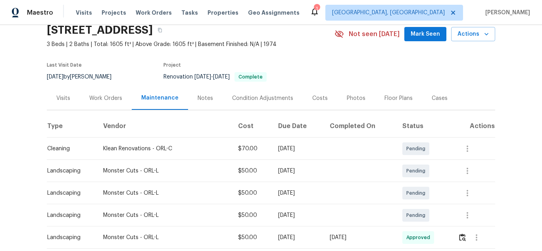
scroll to position [119, 0]
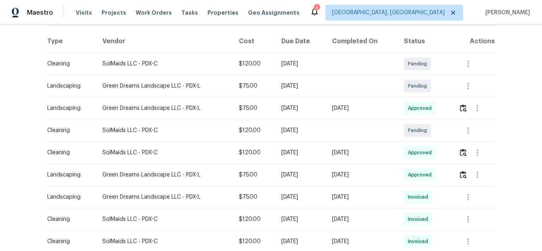
scroll to position [119, 0]
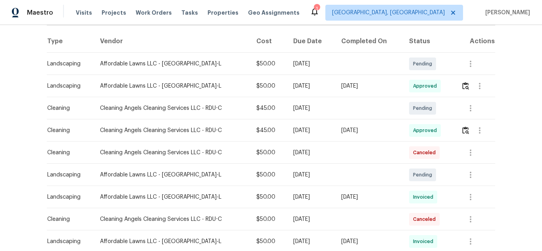
scroll to position [119, 0]
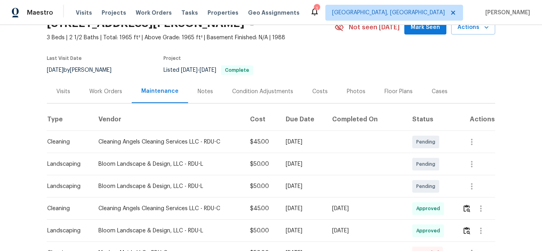
scroll to position [119, 0]
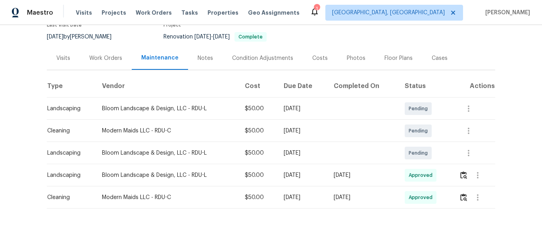
scroll to position [85, 0]
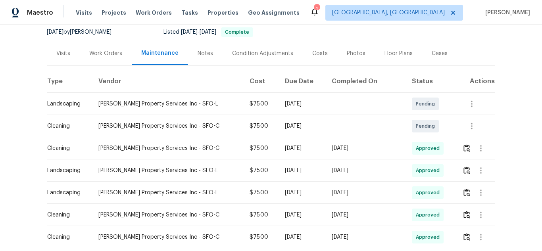
scroll to position [79, 0]
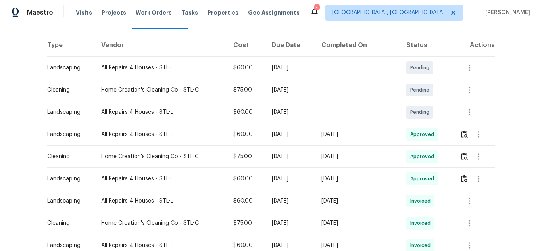
scroll to position [119, 0]
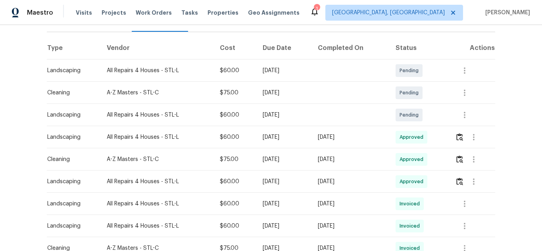
scroll to position [119, 0]
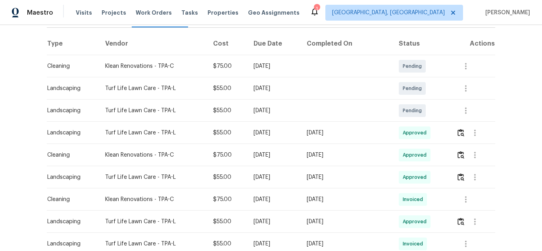
scroll to position [119, 0]
